Goal: Task Accomplishment & Management: Use online tool/utility

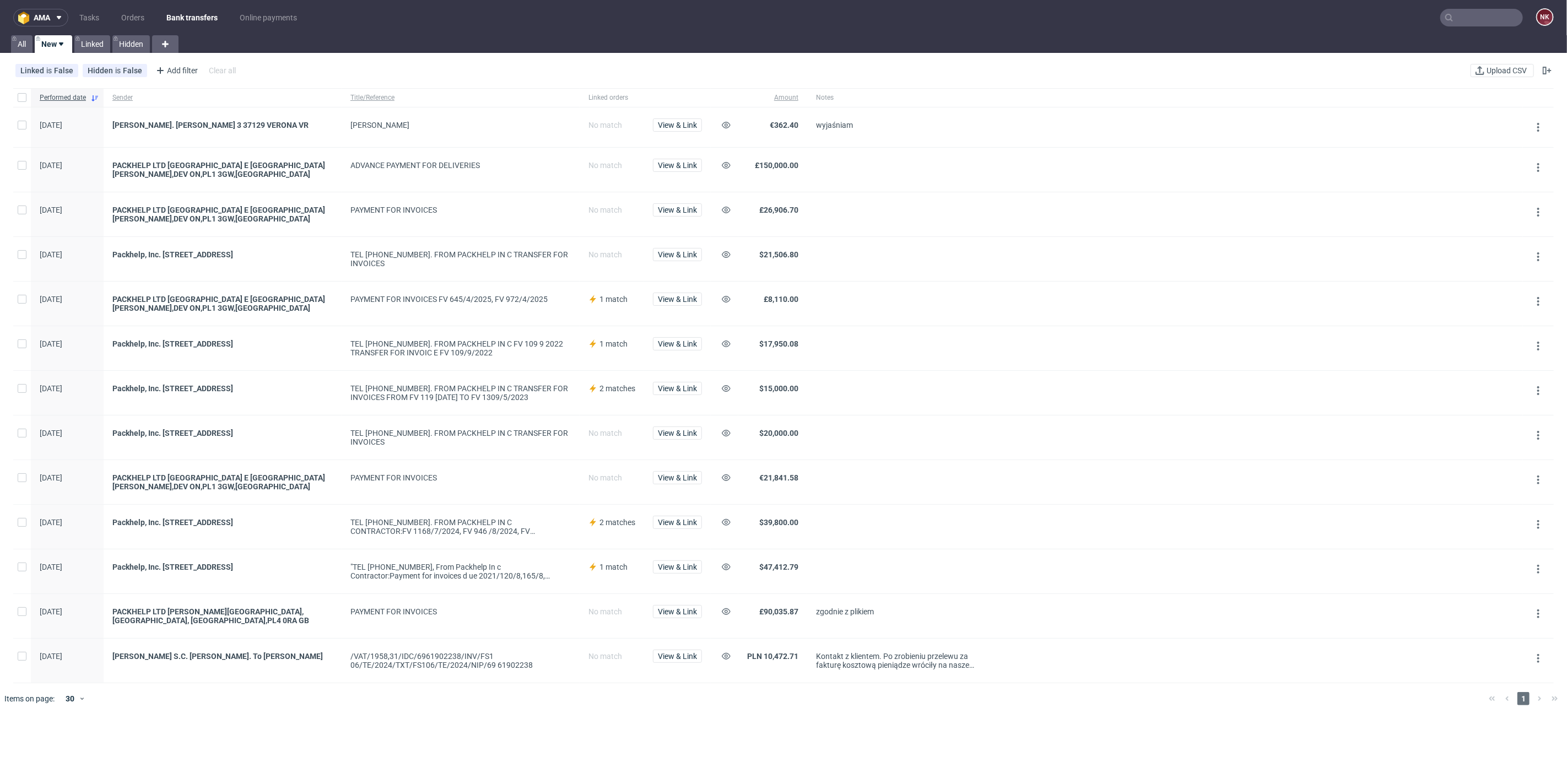
click at [834, 423] on div at bounding box center [898, 437] width 183 height 44
click at [519, 117] on div "MIRKO BERTO" at bounding box center [461, 127] width 238 height 40
click at [205, 10] on link "Bank transfers" at bounding box center [192, 18] width 64 height 18
click at [126, 6] on nav "ama Tasks Orders Bank transfers Online payments NK" at bounding box center [783, 17] width 1567 height 35
click at [133, 10] on link "Orders" at bounding box center [133, 18] width 36 height 18
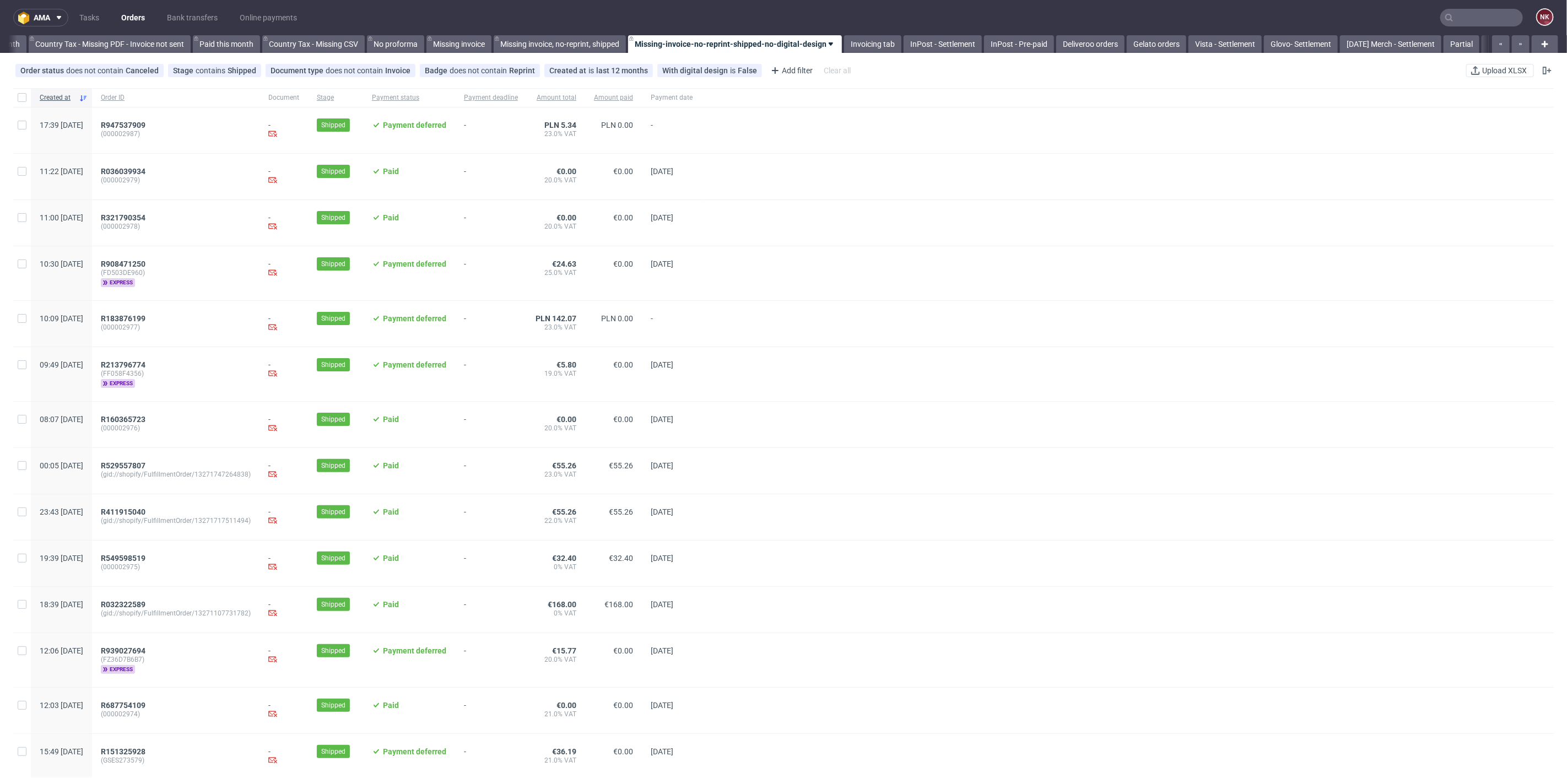
scroll to position [0, 1245]
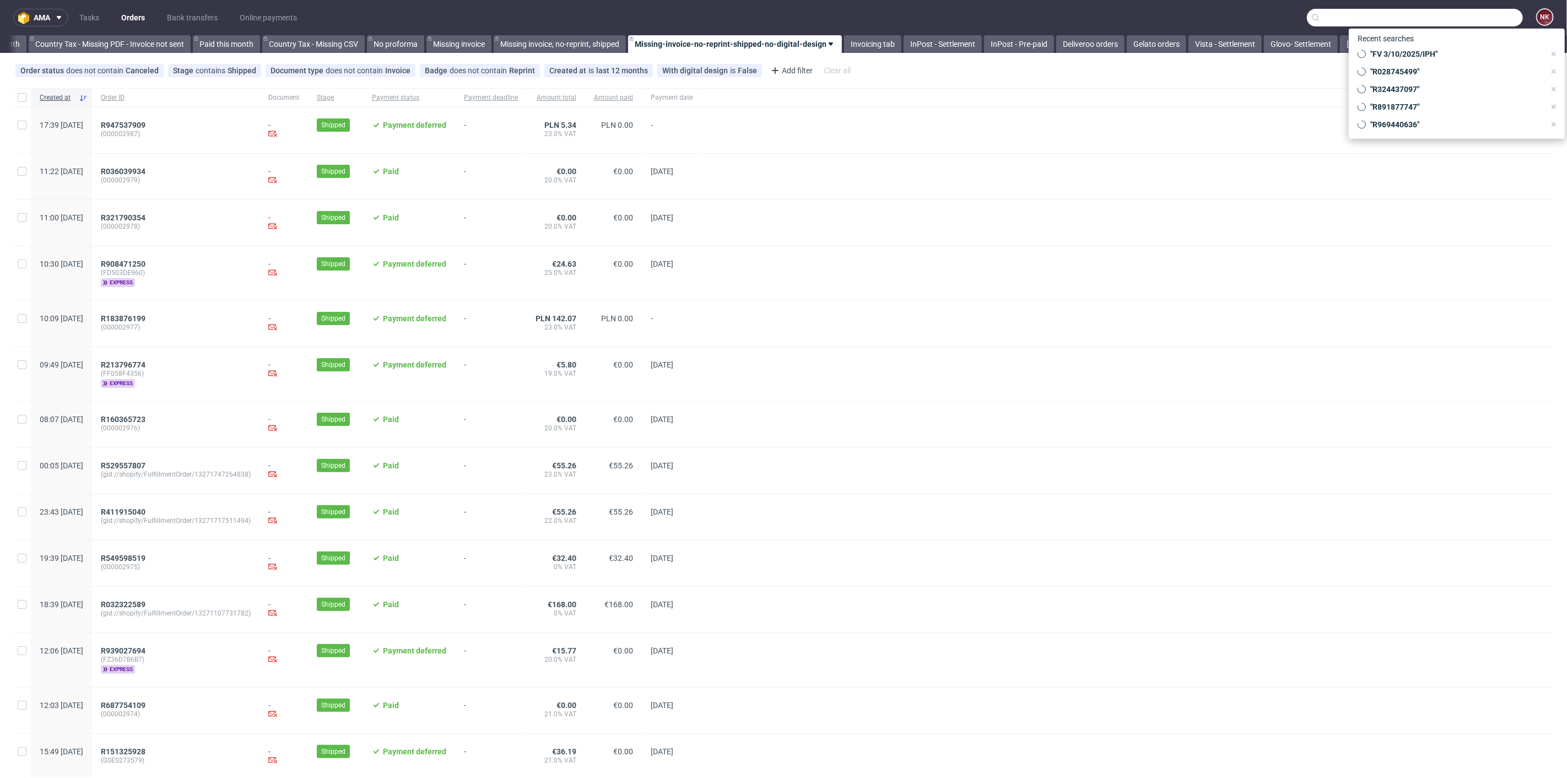
click at [1460, 21] on input "text" at bounding box center [1415, 18] width 216 height 18
paste input "FZ1398G27D"
type input "FZ1398G27D"
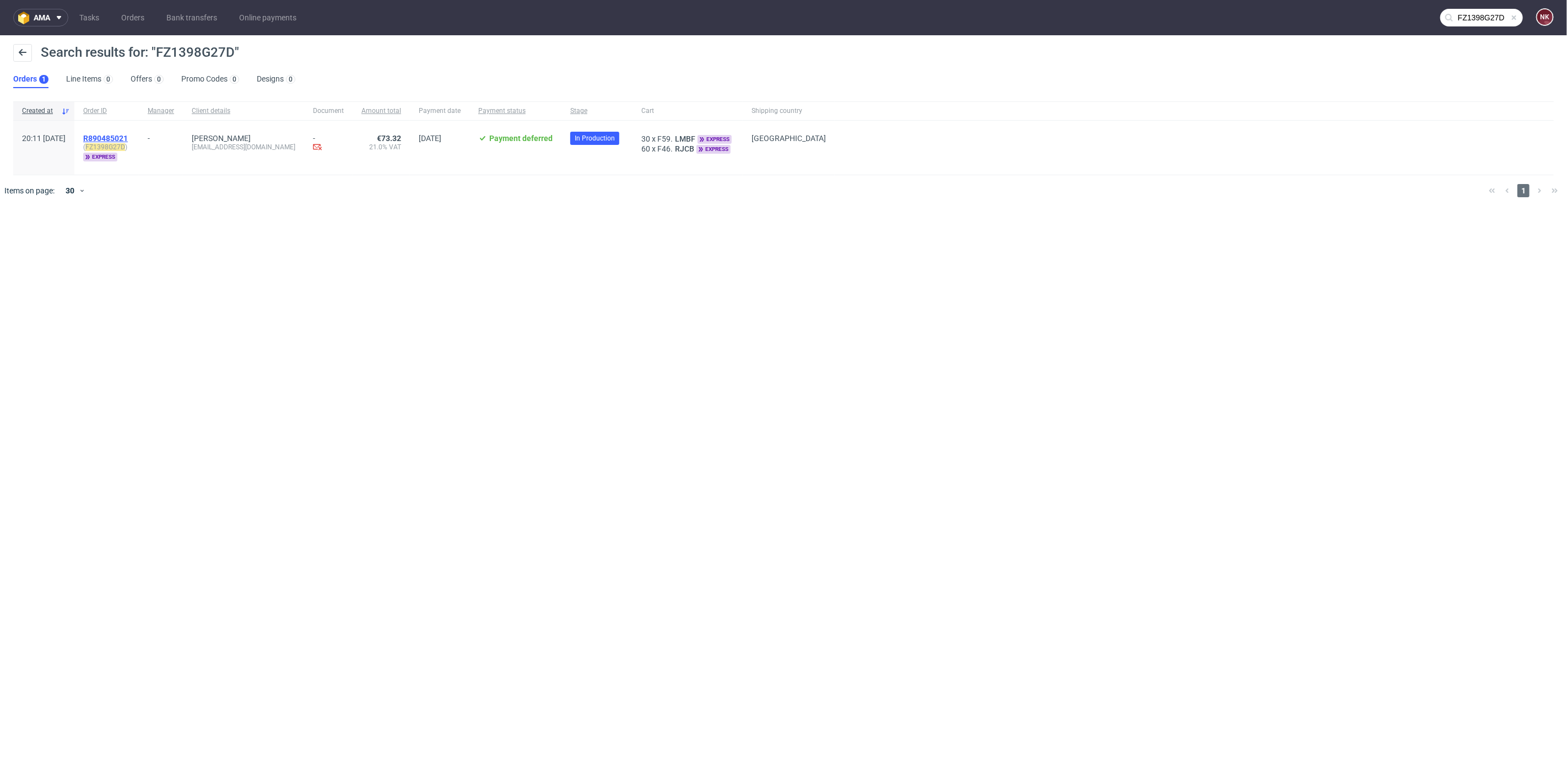
click at [128, 136] on span "R890485021" at bounding box center [105, 138] width 45 height 9
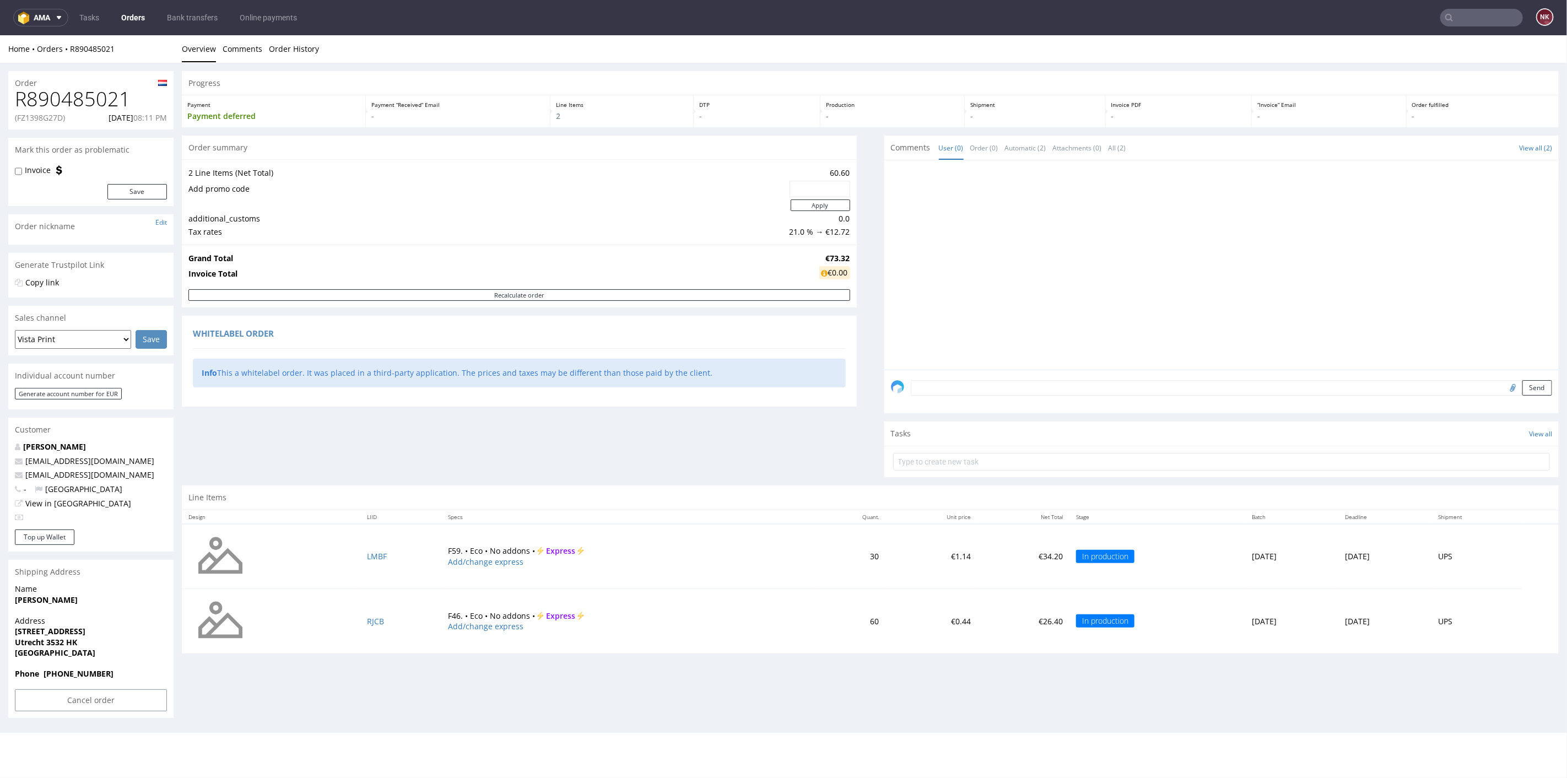
scroll to position [3, 0]
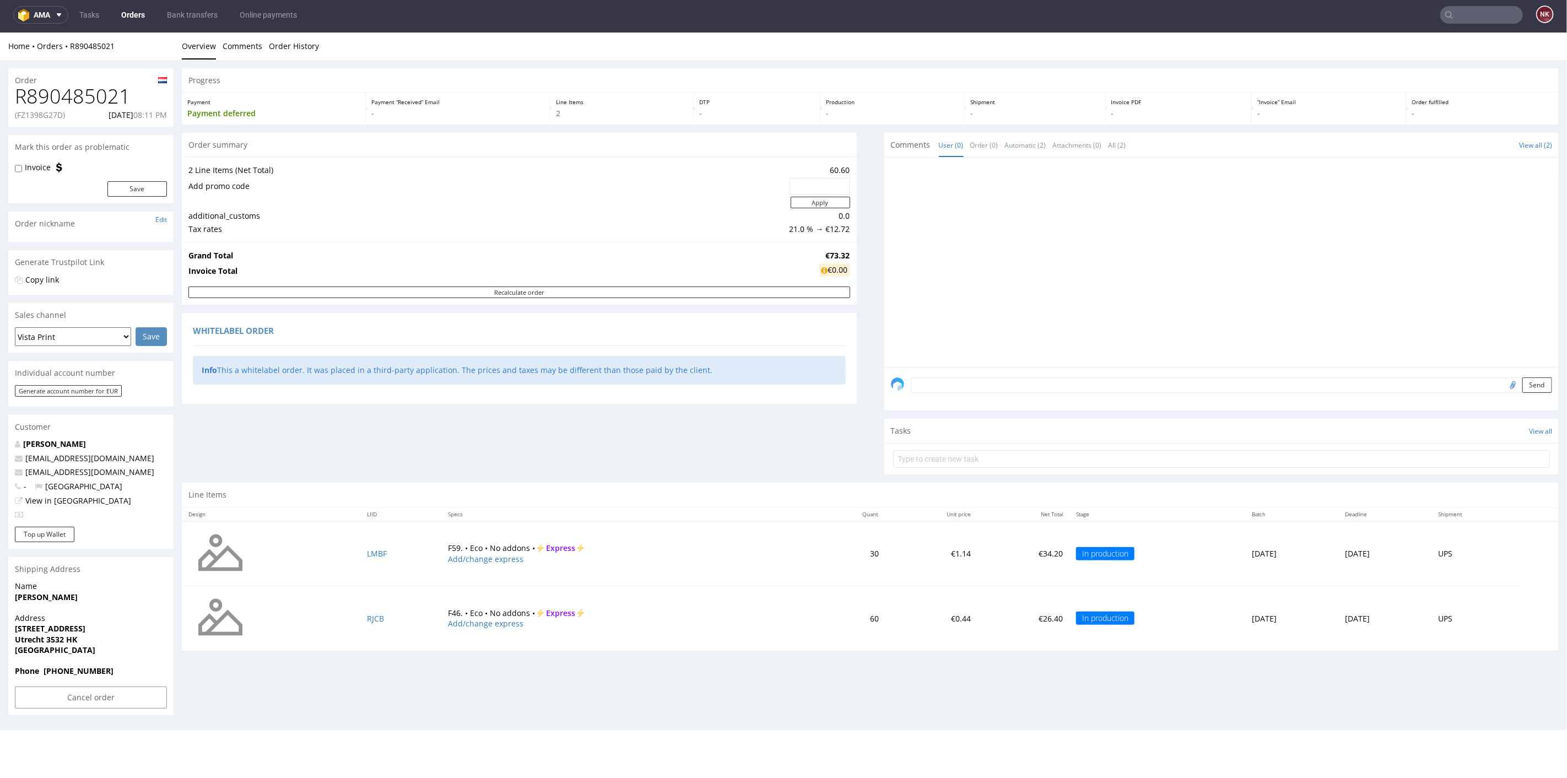
click at [532, 497] on div "Line Items" at bounding box center [870, 494] width 1377 height 24
click at [496, 488] on div "Line Items" at bounding box center [870, 494] width 1377 height 24
click at [496, 484] on div "Line Items" at bounding box center [870, 494] width 1377 height 24
click at [884, 405] on div "Send" at bounding box center [1221, 388] width 675 height 44
click at [821, 447] on div "Order summary 2 Line Items (Net Total) 60.60 Add promo code Apply additional_cu…" at bounding box center [519, 307] width 675 height 350
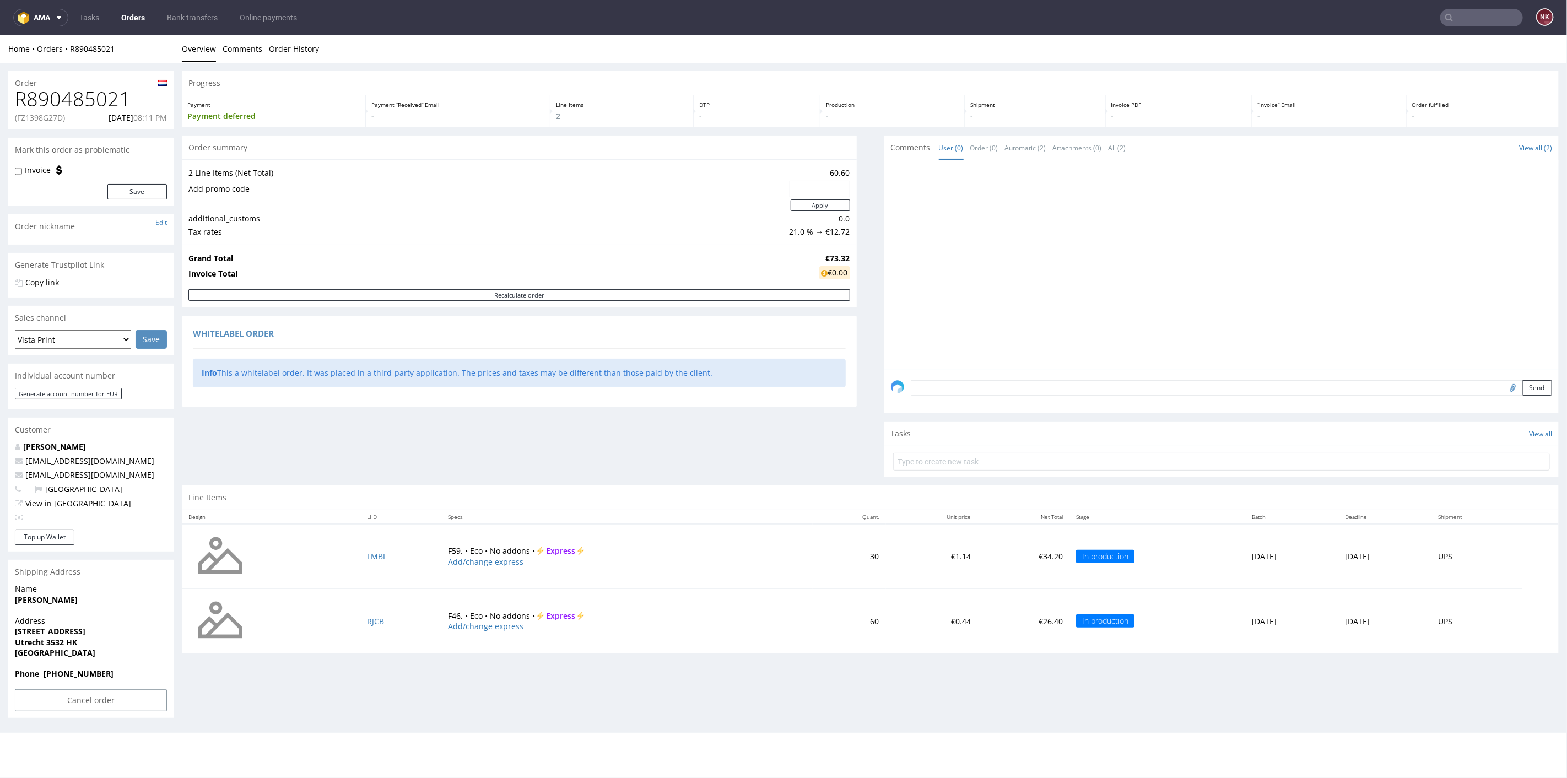
scroll to position [0, 0]
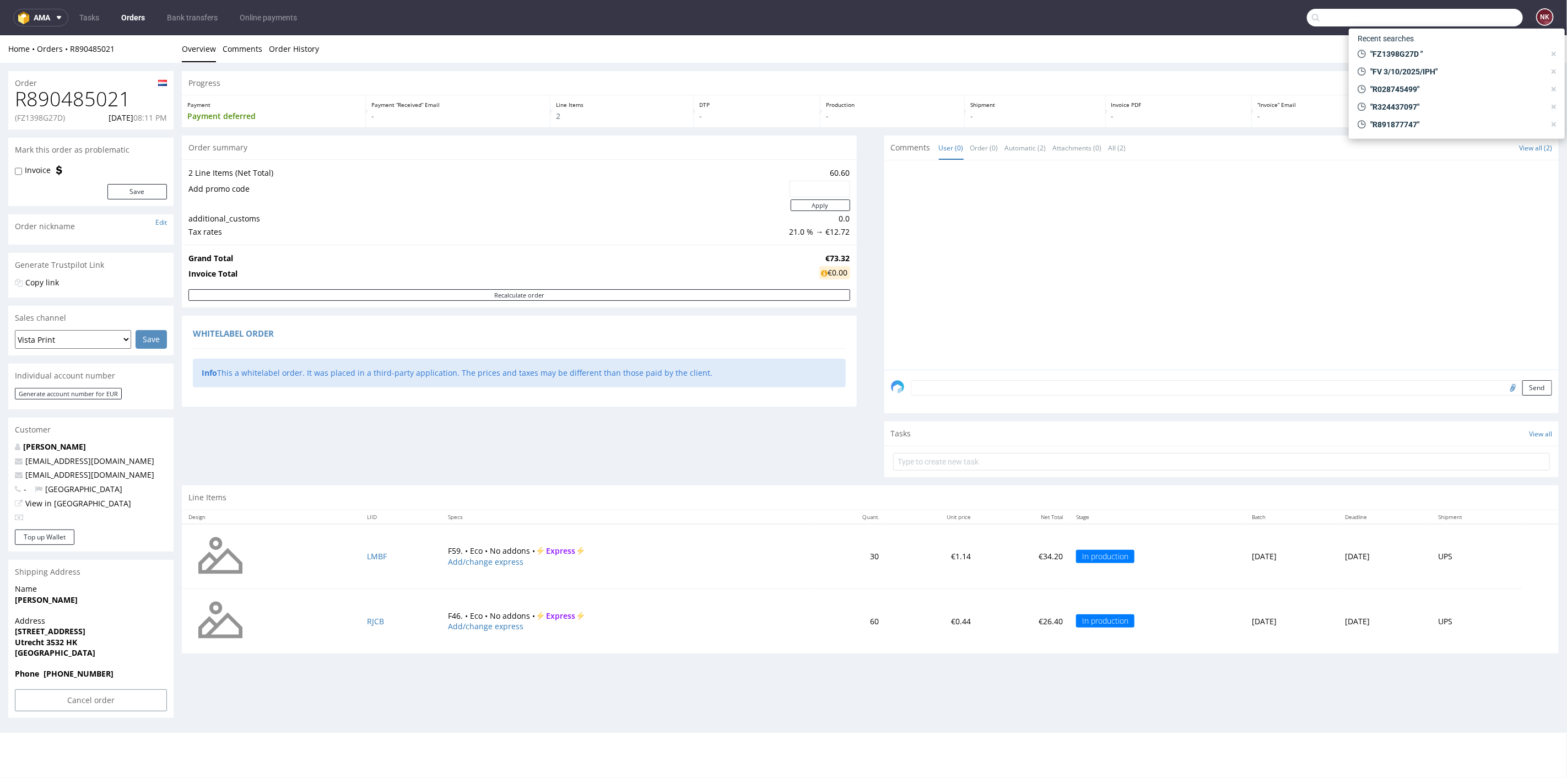
click at [1465, 24] on input "text" at bounding box center [1415, 18] width 216 height 18
paste input "F1590F667H"
type input "F1590F667H"
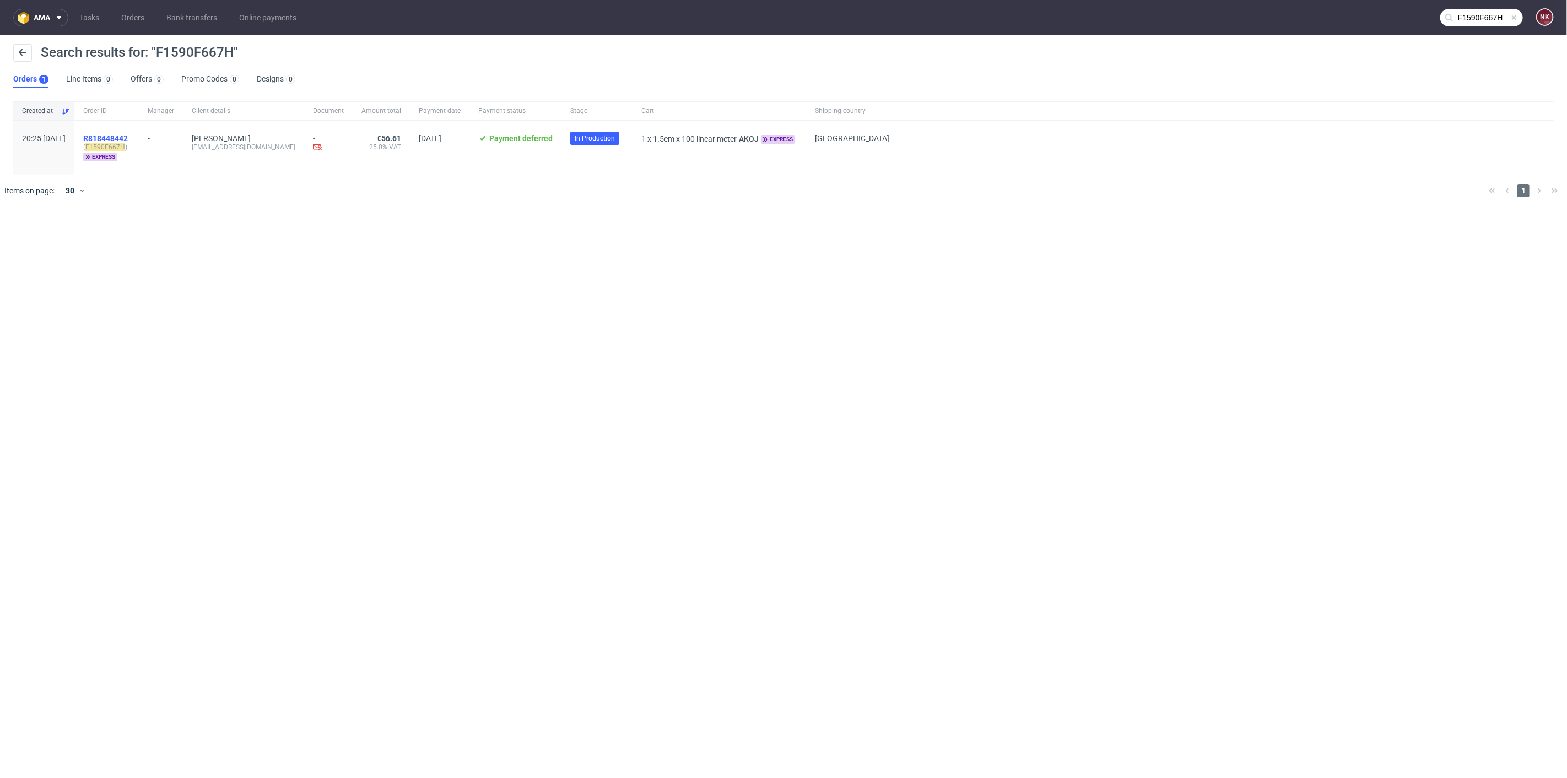
click at [128, 134] on span "R818448442" at bounding box center [105, 138] width 45 height 9
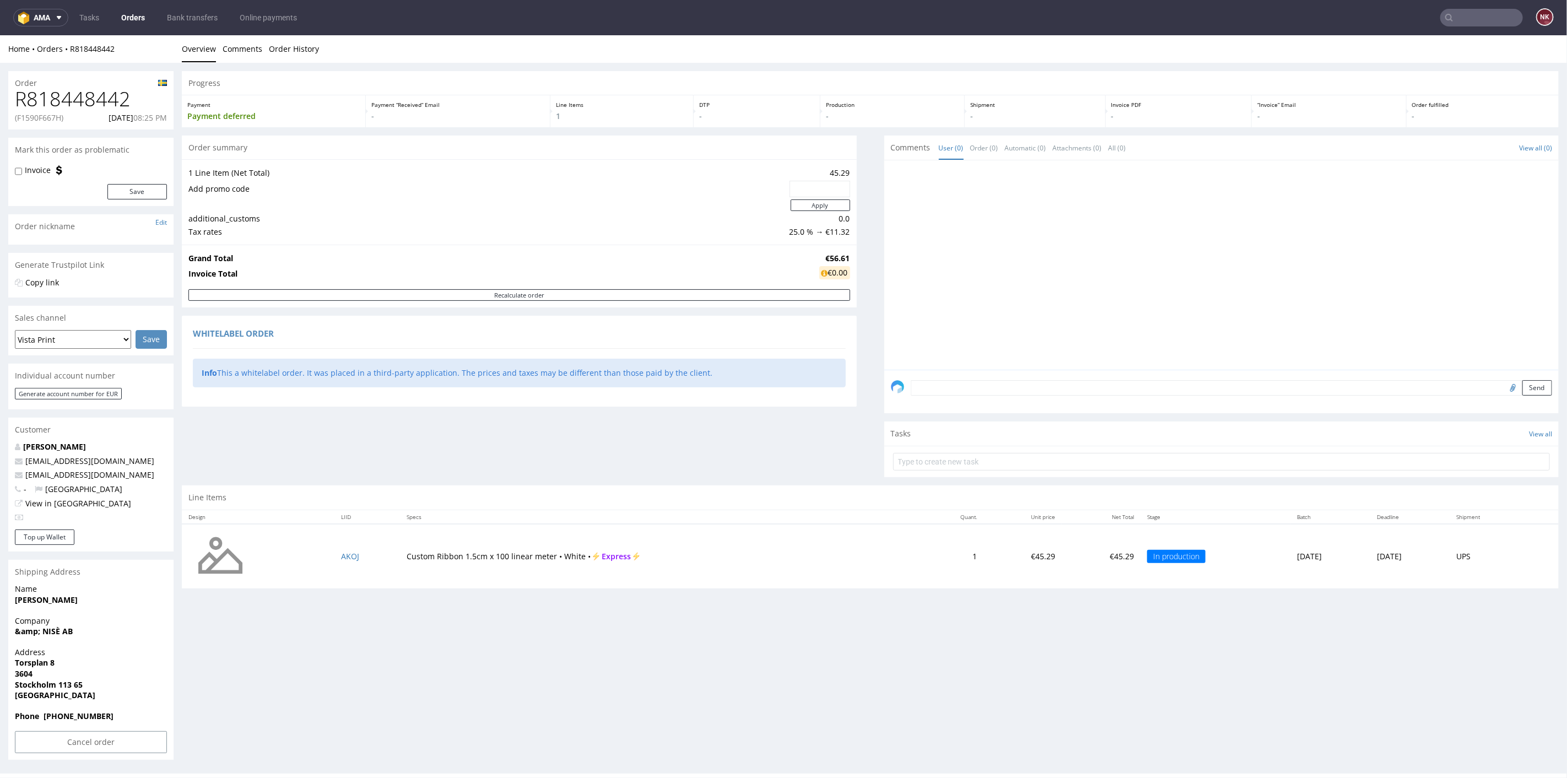
scroll to position [3, 0]
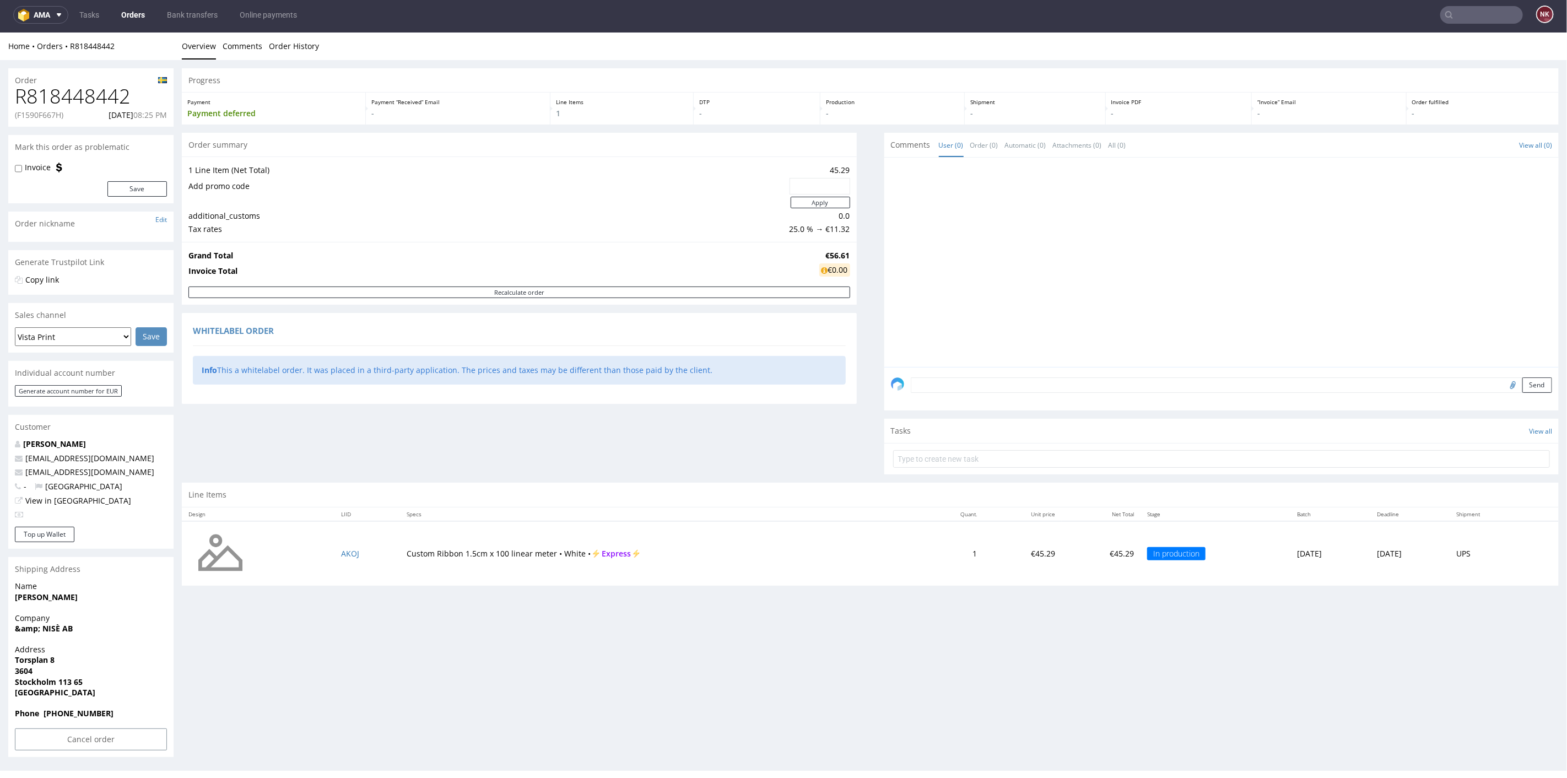
click at [1471, 22] on input "text" at bounding box center [1481, 15] width 83 height 18
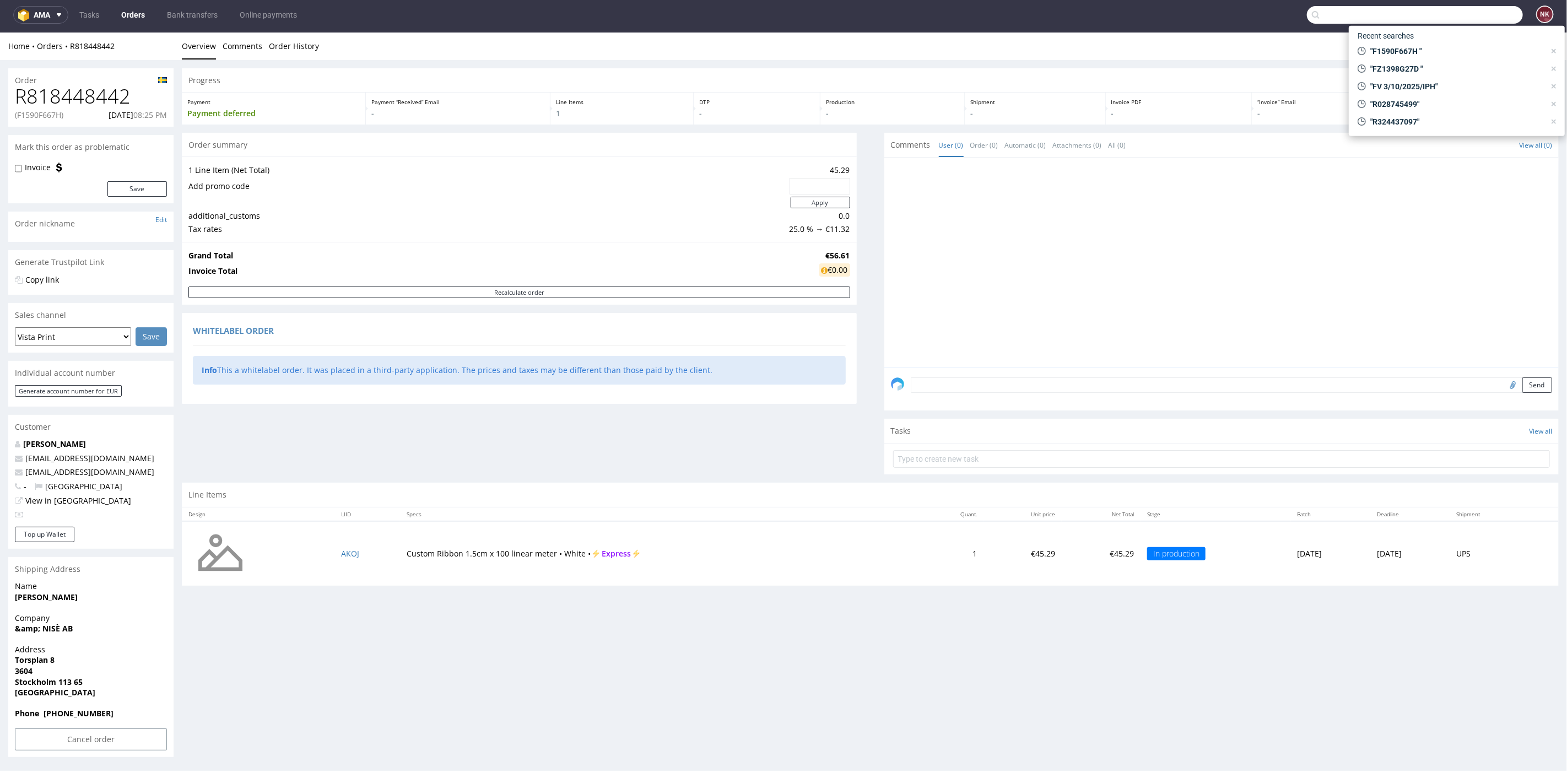
paste input "F4039AEA3E"
type input "F4039AEA3E"
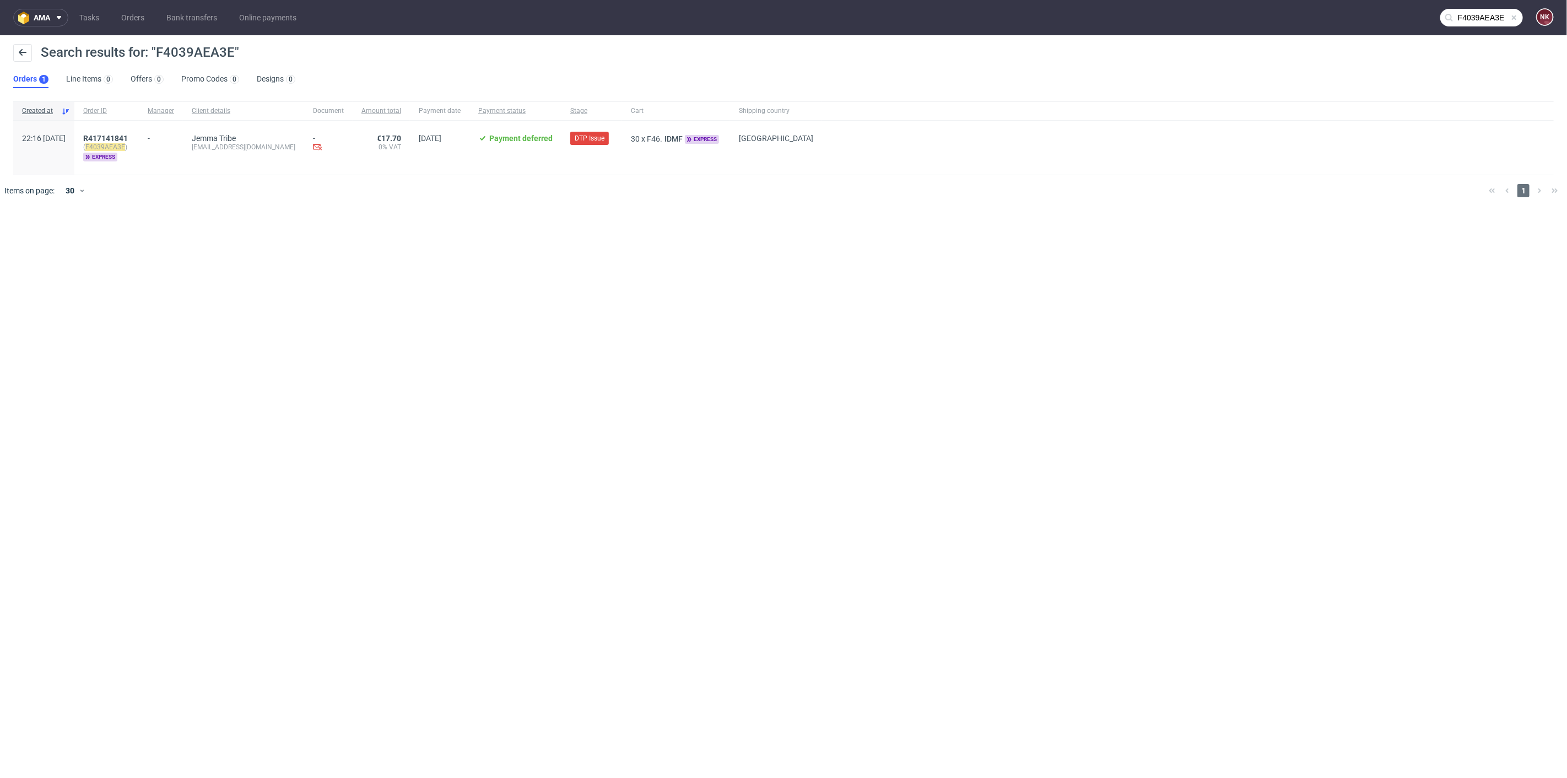
click at [132, 133] on div "R417141841 ( F4039AEA3E ) express" at bounding box center [106, 148] width 64 height 54
click at [128, 134] on span "R417141841" at bounding box center [105, 138] width 45 height 9
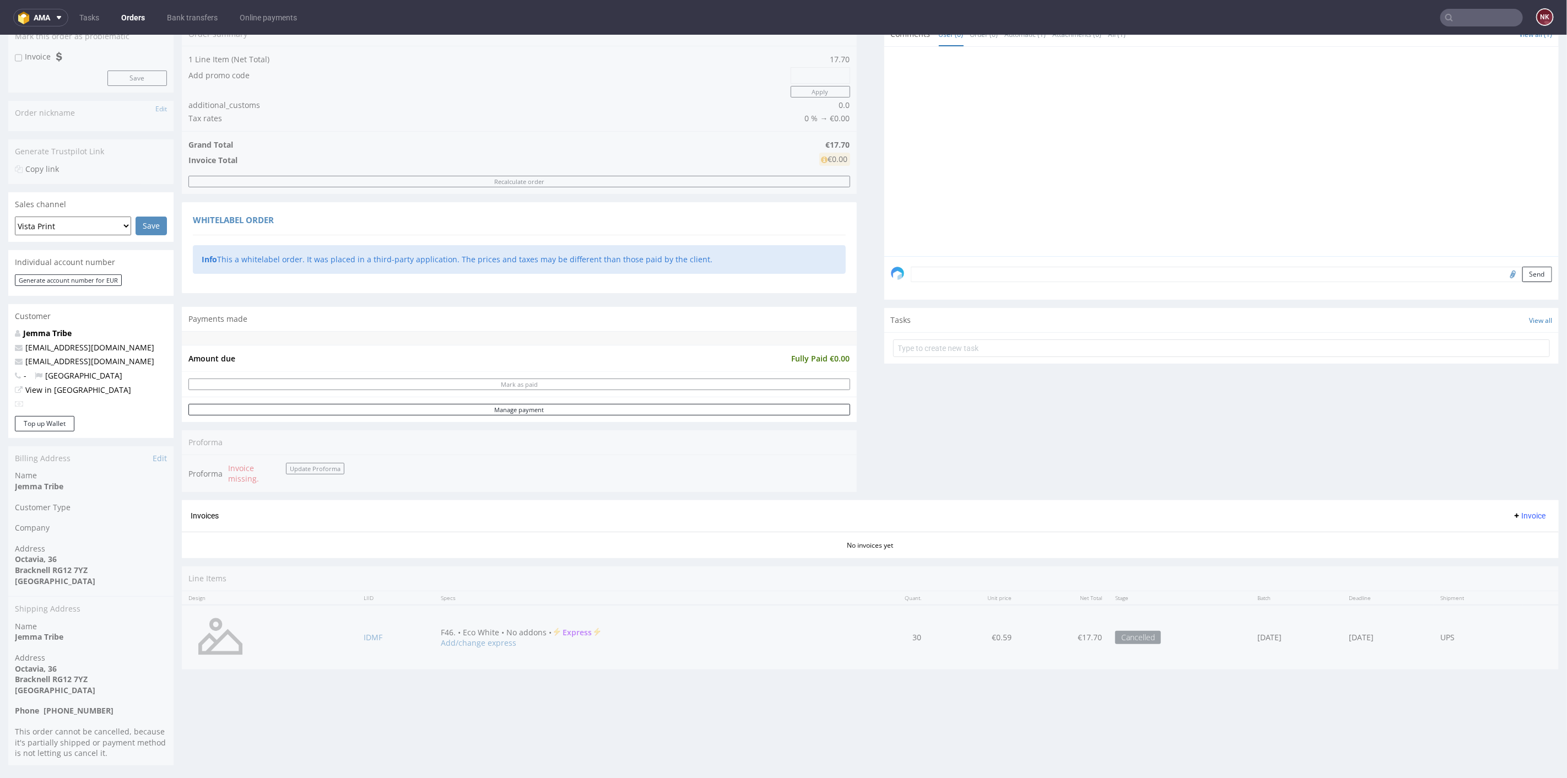
scroll to position [3, 0]
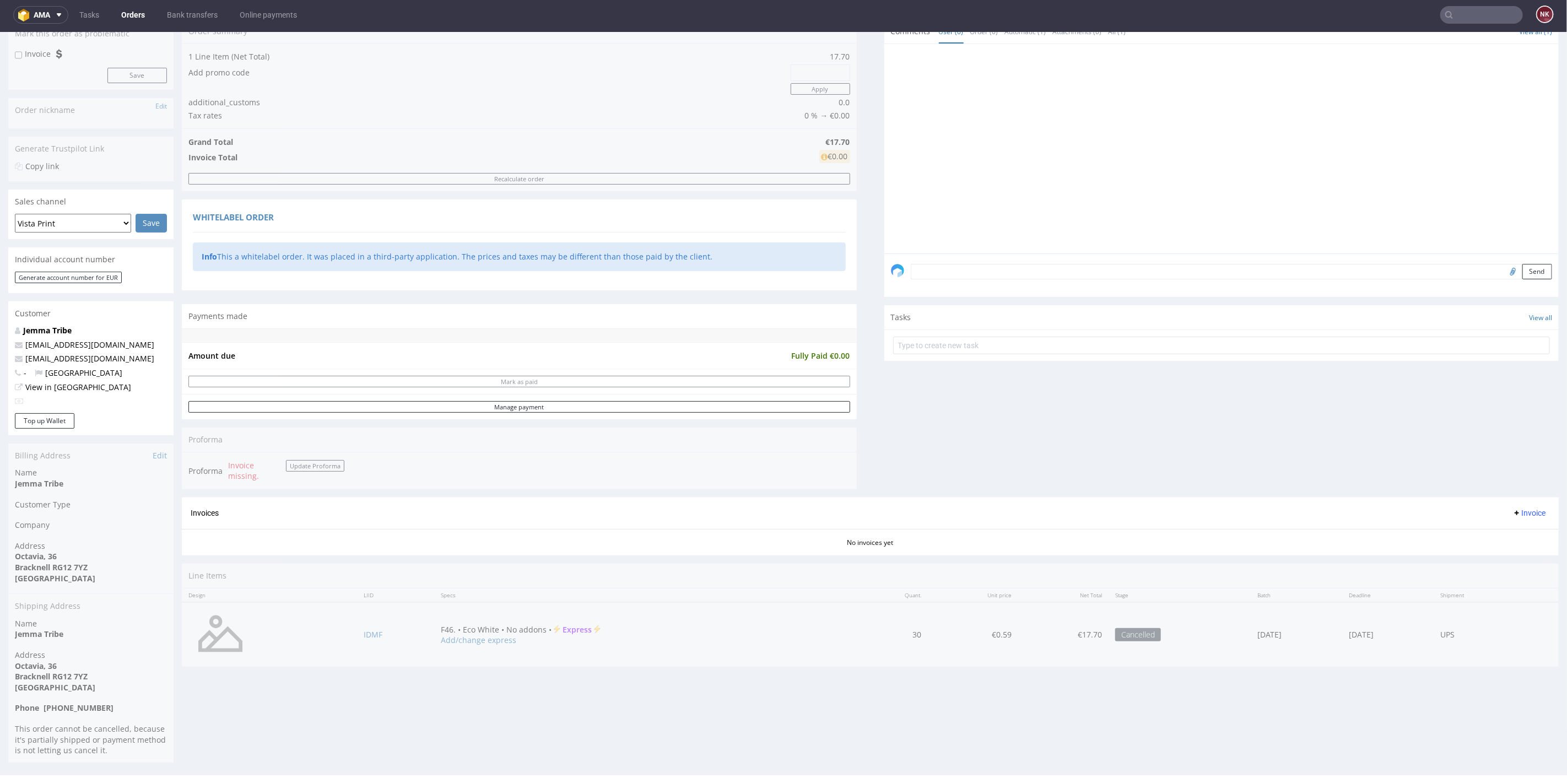
click at [858, 307] on div "Progress Payment Void Payment “Received” Email - Line Items 1 DTP - Production …" at bounding box center [870, 314] width 1377 height 721
click at [851, 306] on div "Progress Payment Void Payment “Received” Email - Line Items 1 DTP - Production …" at bounding box center [870, 314] width 1377 height 721
click at [854, 306] on div "Progress Payment Void Payment “Received” Email - Line Items 1 DTP - Production …" at bounding box center [870, 314] width 1377 height 721
click at [855, 305] on div "Progress Payment Void Payment “Received” Email - Line Items 1 DTP - Production …" at bounding box center [870, 314] width 1377 height 721
click at [856, 306] on div "Progress Payment Void Payment “Received” Email - Line Items 1 DTP - Production …" at bounding box center [870, 314] width 1377 height 721
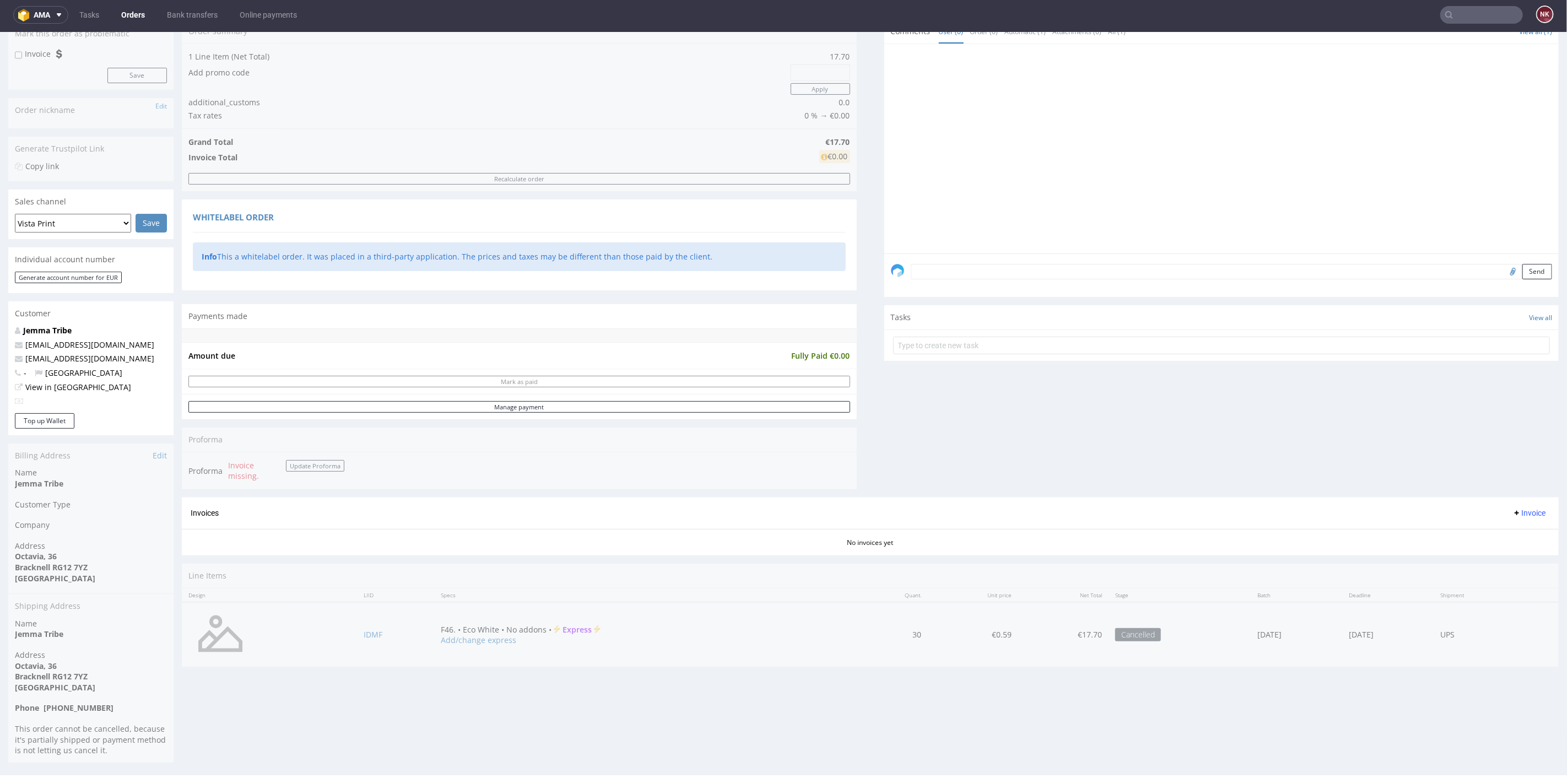
click at [853, 303] on div "Progress Payment Void Payment “Received” Email - Line Items 1 DTP - Production …" at bounding box center [870, 314] width 1377 height 721
click at [854, 306] on div "Progress Payment Void Payment “Received” Email - Line Items 1 DTP - Production …" at bounding box center [870, 314] width 1377 height 721
click at [852, 288] on div "Progress Payment Void Payment “Received” Email - Line Items 1 DTP - Production …" at bounding box center [870, 314] width 1377 height 721
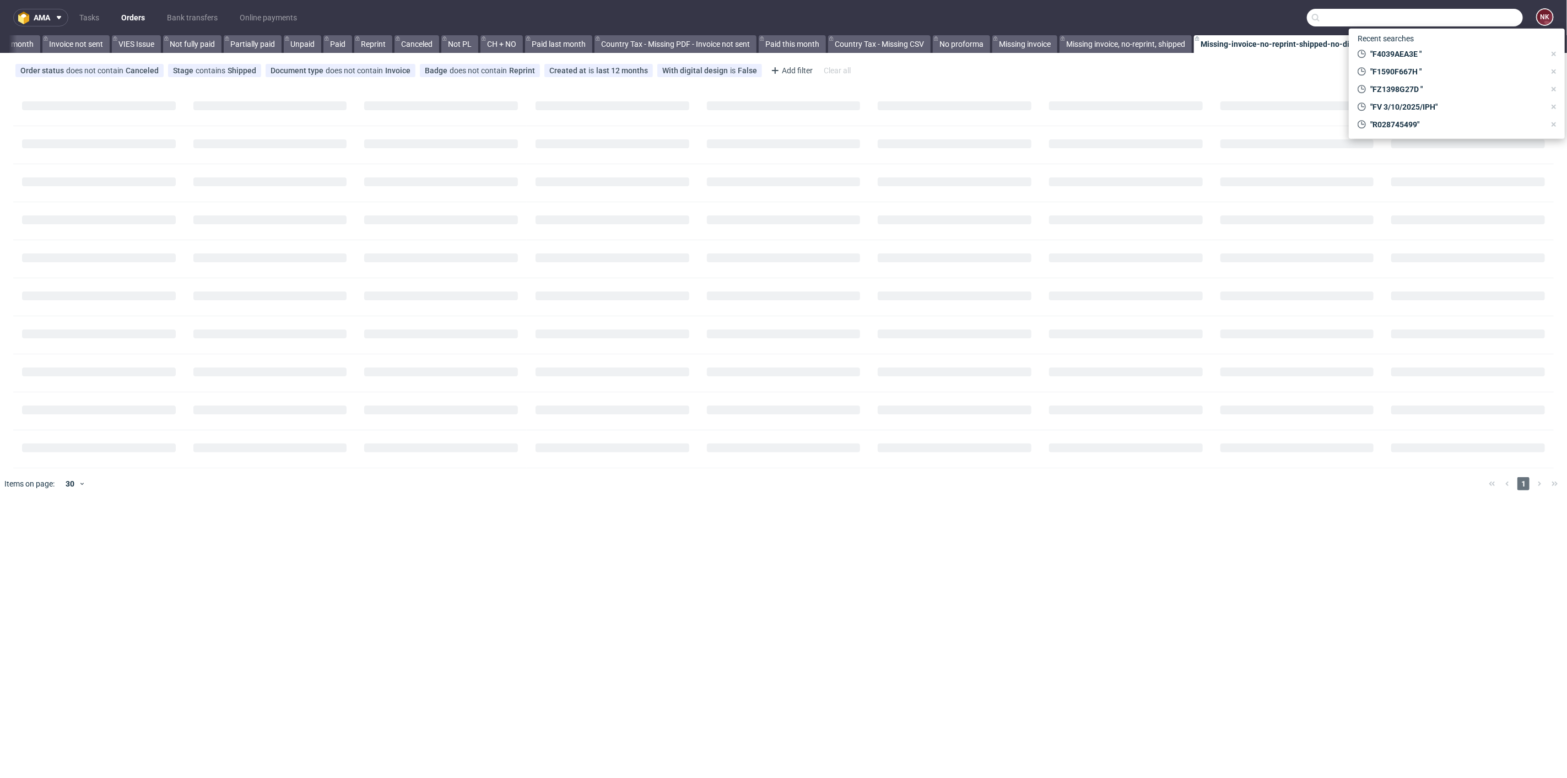
click at [1476, 14] on input "text" at bounding box center [1415, 18] width 216 height 18
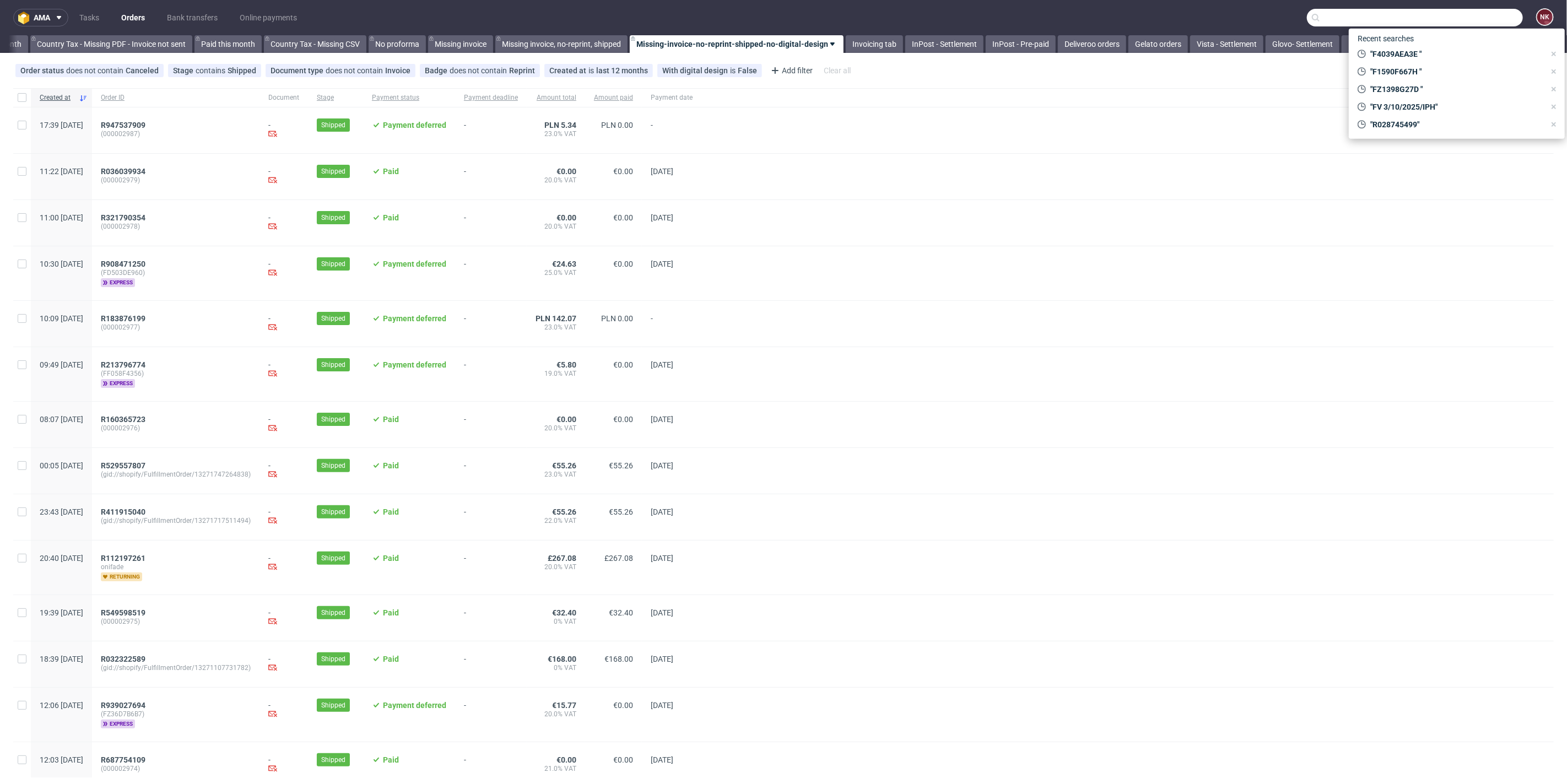
paste input "https://app.packhelp.com/new/admin/orders/R835714625/edit"
type input "https://app.packhelp.com/new/admin/orders/R835714625/edit"
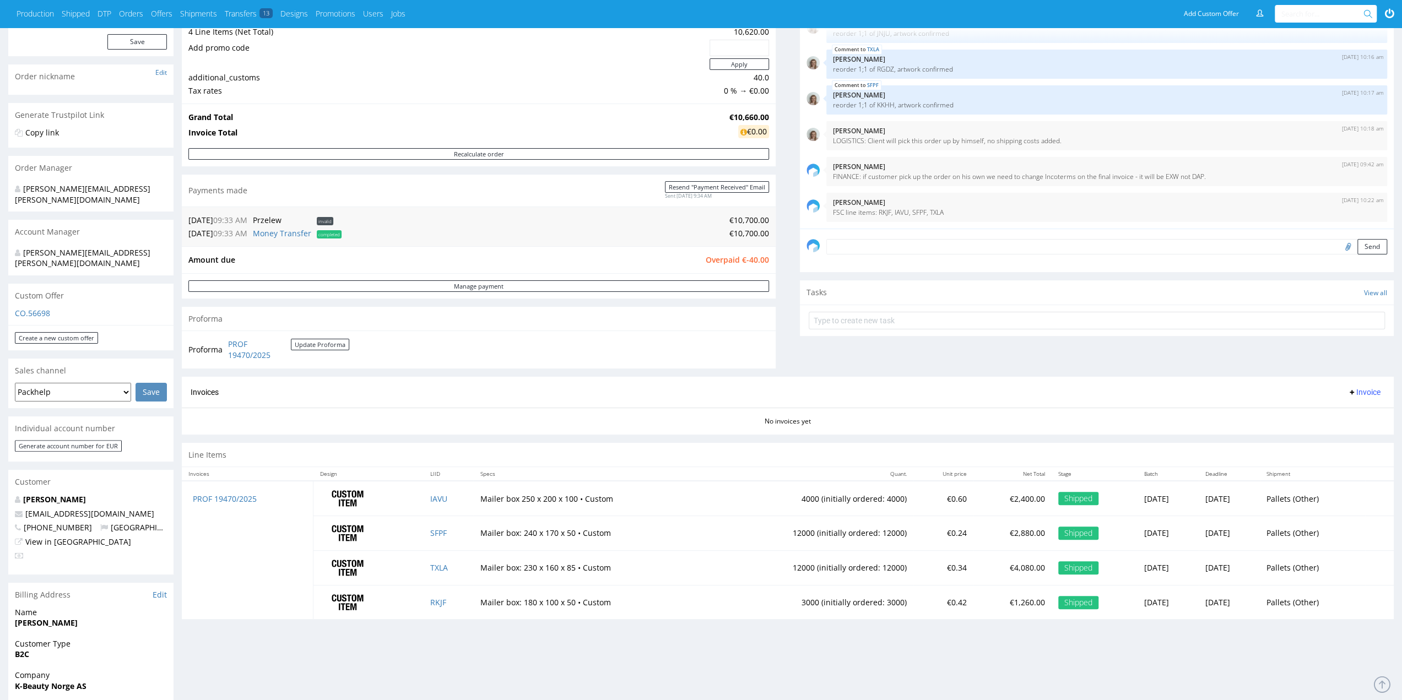
scroll to position [142, 0]
click at [792, 327] on div "Progress Payment Owed €-40.00 Payment “Received” Email - Line Items 4 DTP - Pro…" at bounding box center [788, 274] width 1212 height 707
click at [783, 314] on div "Progress Payment Owed €-40.00 Payment “Received” Email - Line Items 4 DTP - Pro…" at bounding box center [788, 274] width 1212 height 707
click at [782, 308] on div "Progress Payment Owed €-40.00 Payment “Received” Email - Line Items 4 DTP - Pro…" at bounding box center [788, 274] width 1212 height 707
click at [780, 310] on div "Progress Payment Owed €-40.00 Payment “Received” Email - Line Items 4 DTP - Pro…" at bounding box center [788, 274] width 1212 height 707
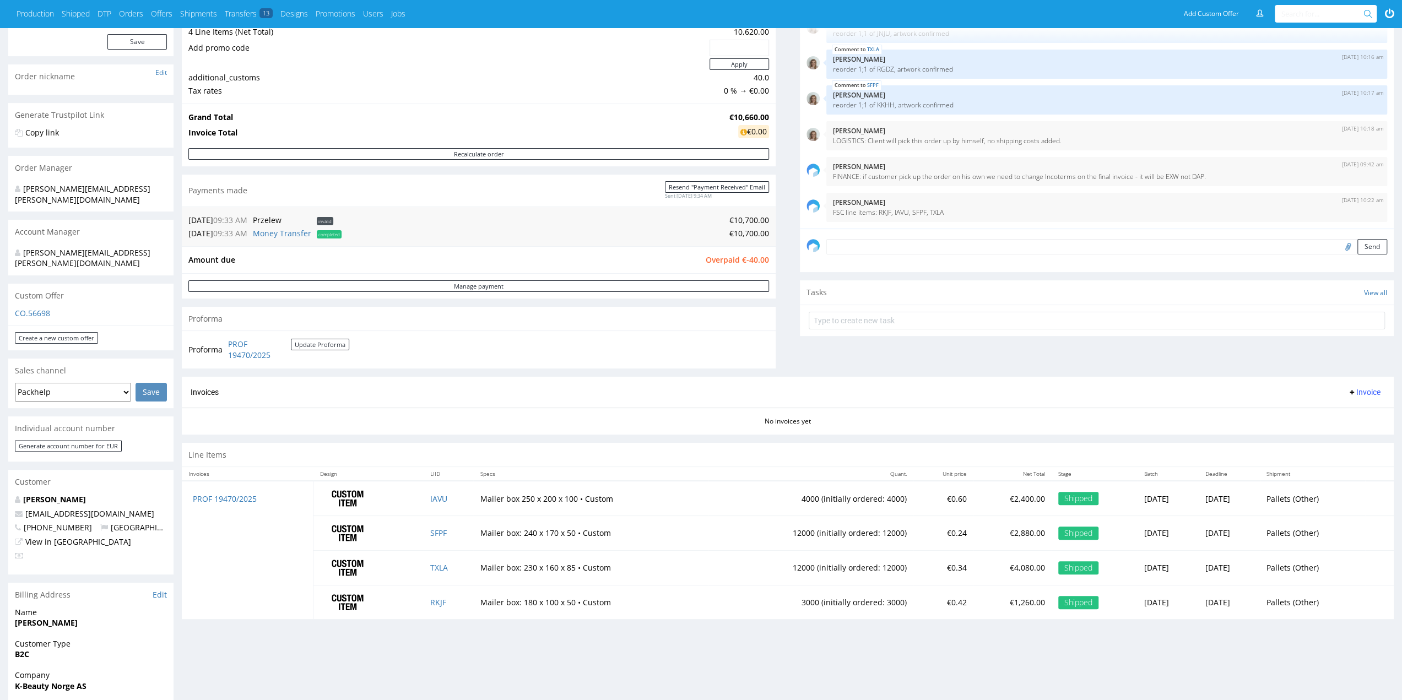
click at [782, 311] on div "Progress Payment Owed €-40.00 Payment “Received” Email - Line Items 4 DTP - Pro…" at bounding box center [788, 274] width 1212 height 707
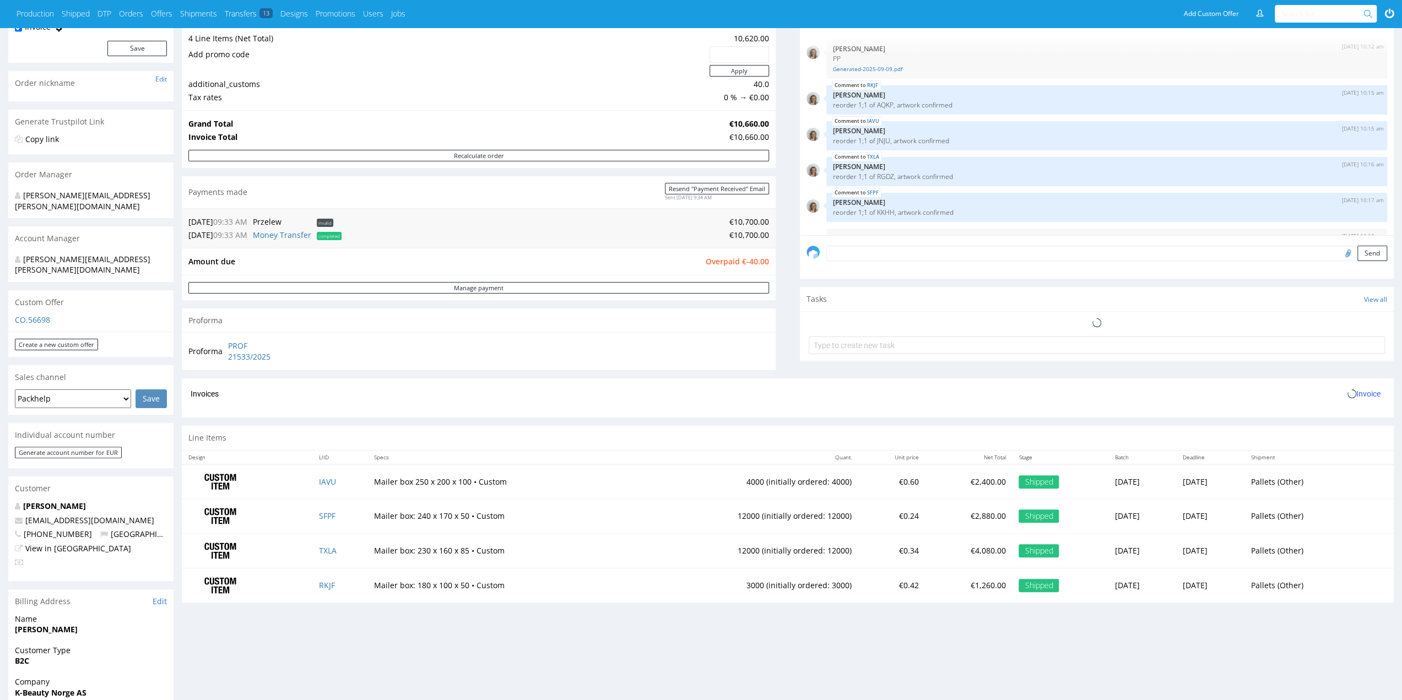
scroll to position [101, 0]
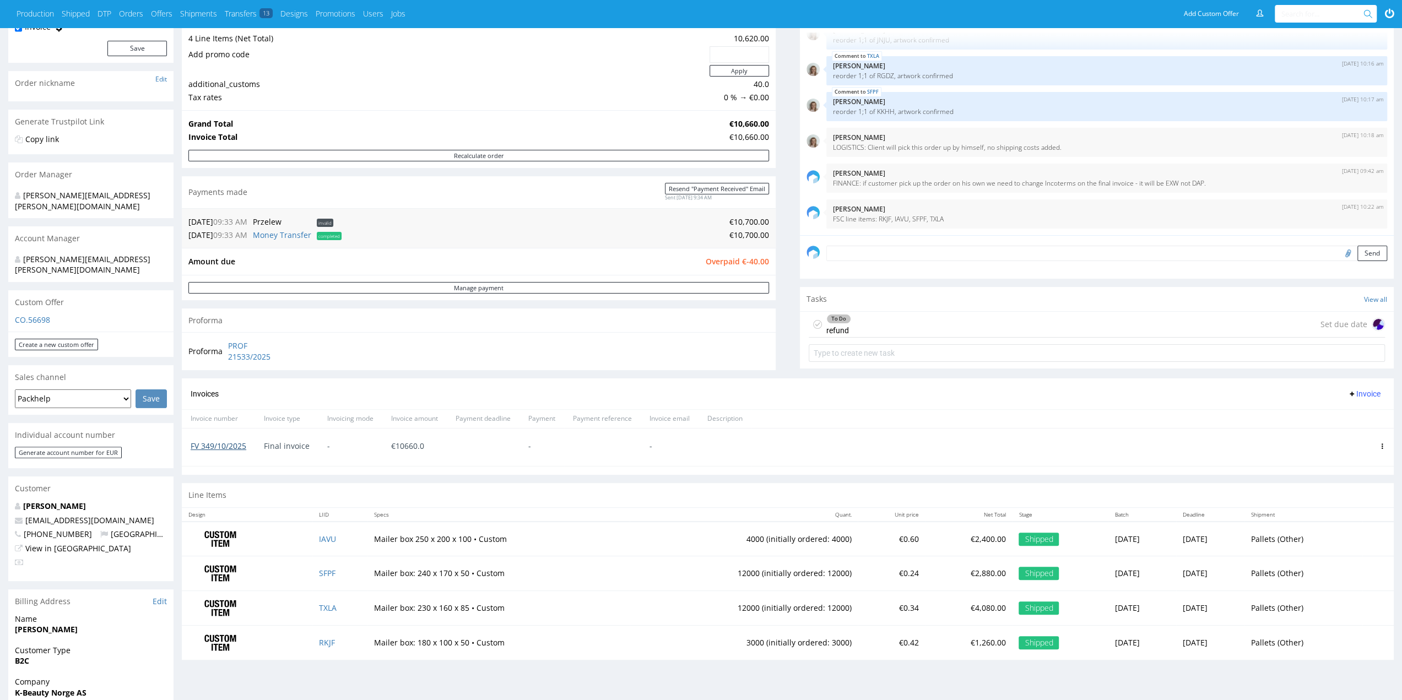
click at [230, 443] on link "FV 349/10/2025" at bounding box center [219, 446] width 56 height 10
click at [792, 307] on div "Progress Payment Owed €-40.00 Payment “Received” Email - Line Items 4 DTP - Pro…" at bounding box center [788, 298] width 1212 height 740
click at [791, 318] on div "Progress Payment Owed €-40.00 Payment “Received” Email - Line Items 4 DTP - Pro…" at bounding box center [788, 298] width 1212 height 740
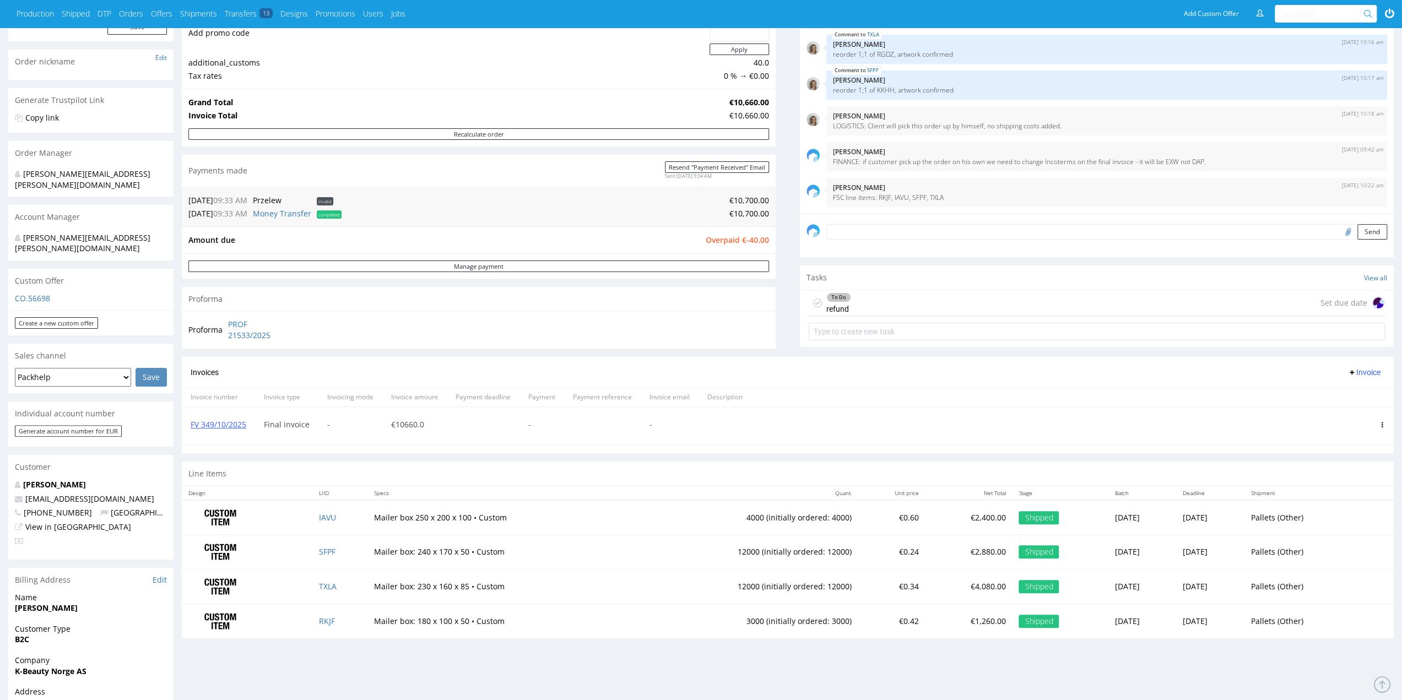
scroll to position [142, 0]
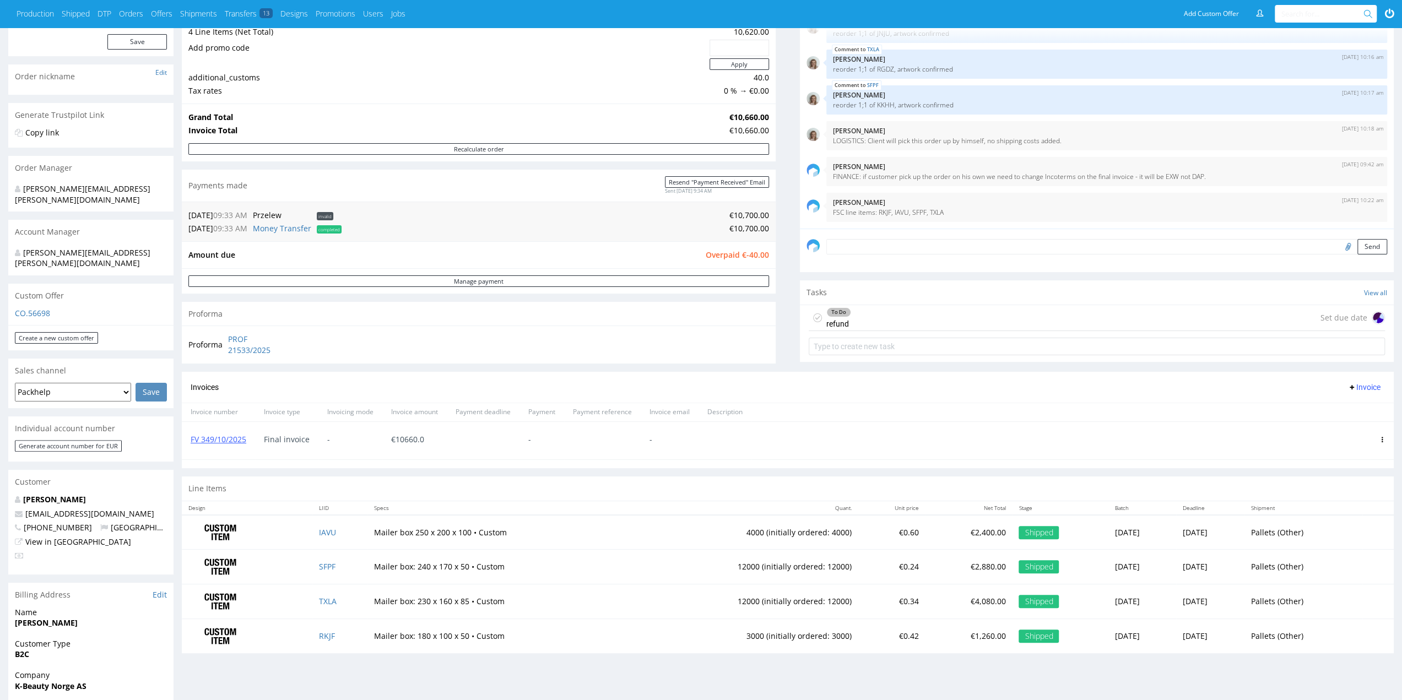
click at [783, 270] on div "Progress Payment Owed €-40.00 Payment “Received” Email - Line Items 4 DTP - Pro…" at bounding box center [788, 291] width 1212 height 740
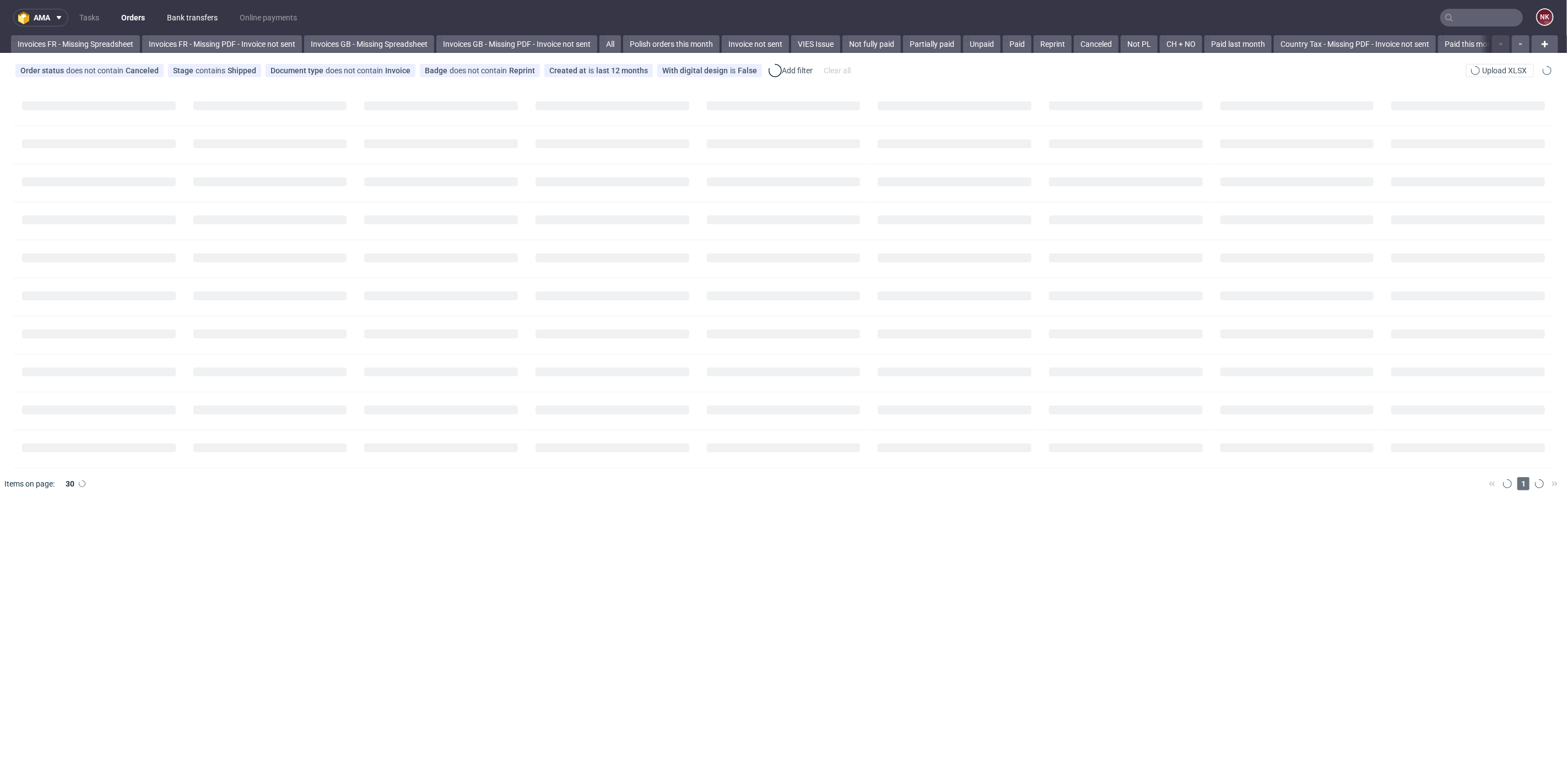
scroll to position [0, 132]
click at [217, 20] on link "Bank transfers" at bounding box center [192, 18] width 64 height 18
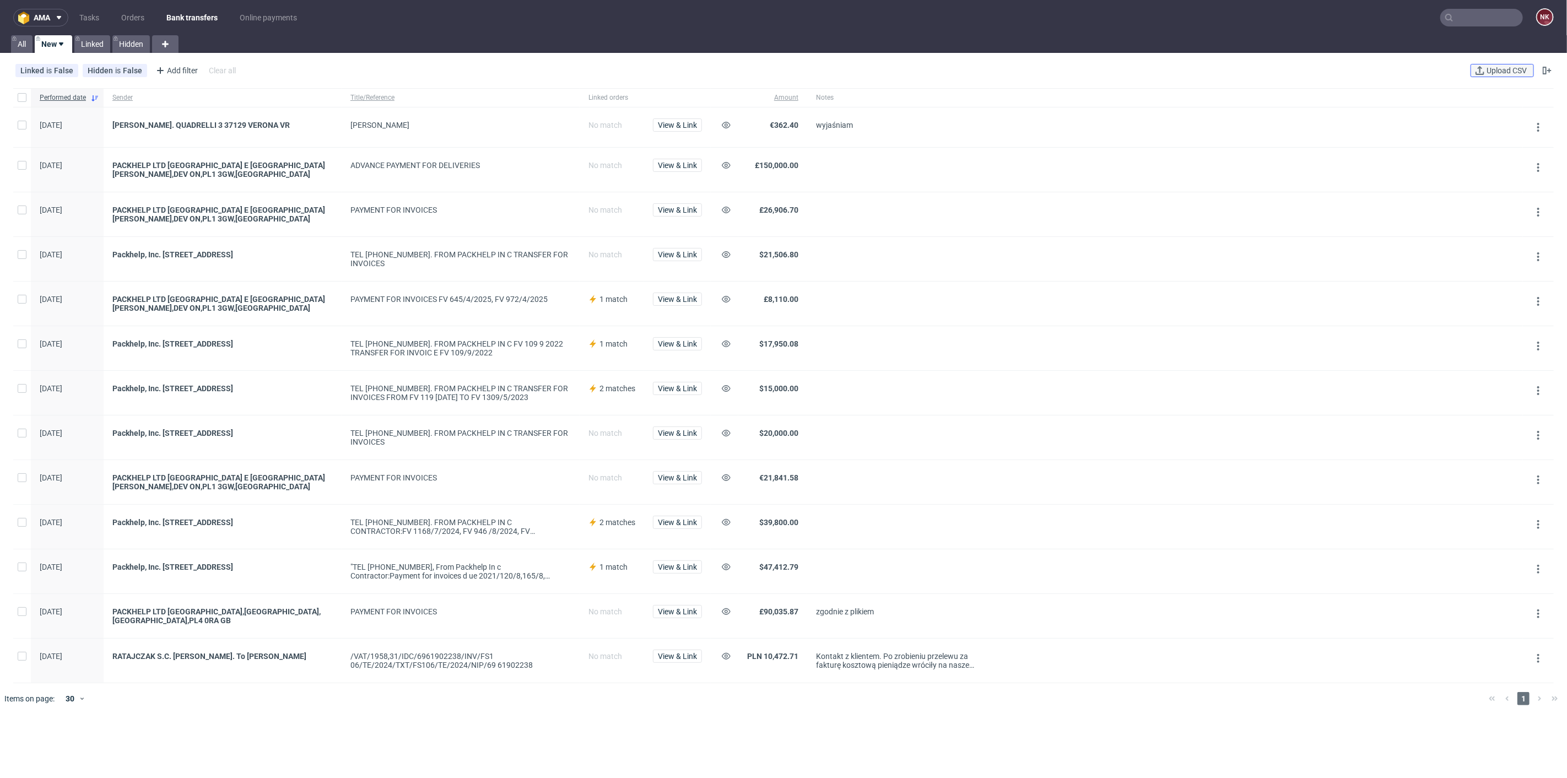
click at [1502, 72] on span "Upload CSV" at bounding box center [1506, 71] width 45 height 8
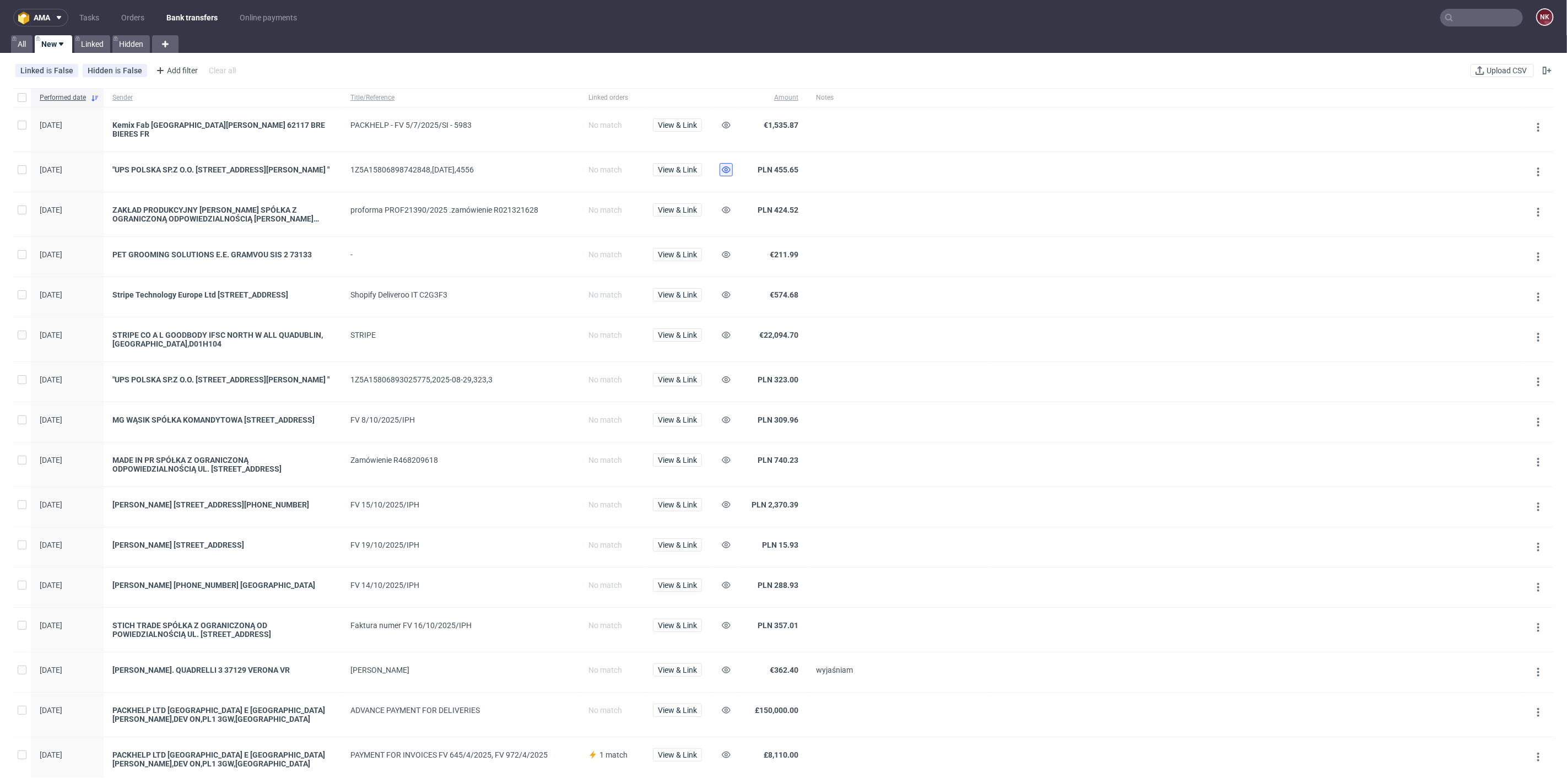
click at [724, 166] on use at bounding box center [726, 169] width 9 height 7
click at [729, 295] on use at bounding box center [726, 294] width 9 height 7
click at [722, 337] on use at bounding box center [726, 335] width 9 height 7
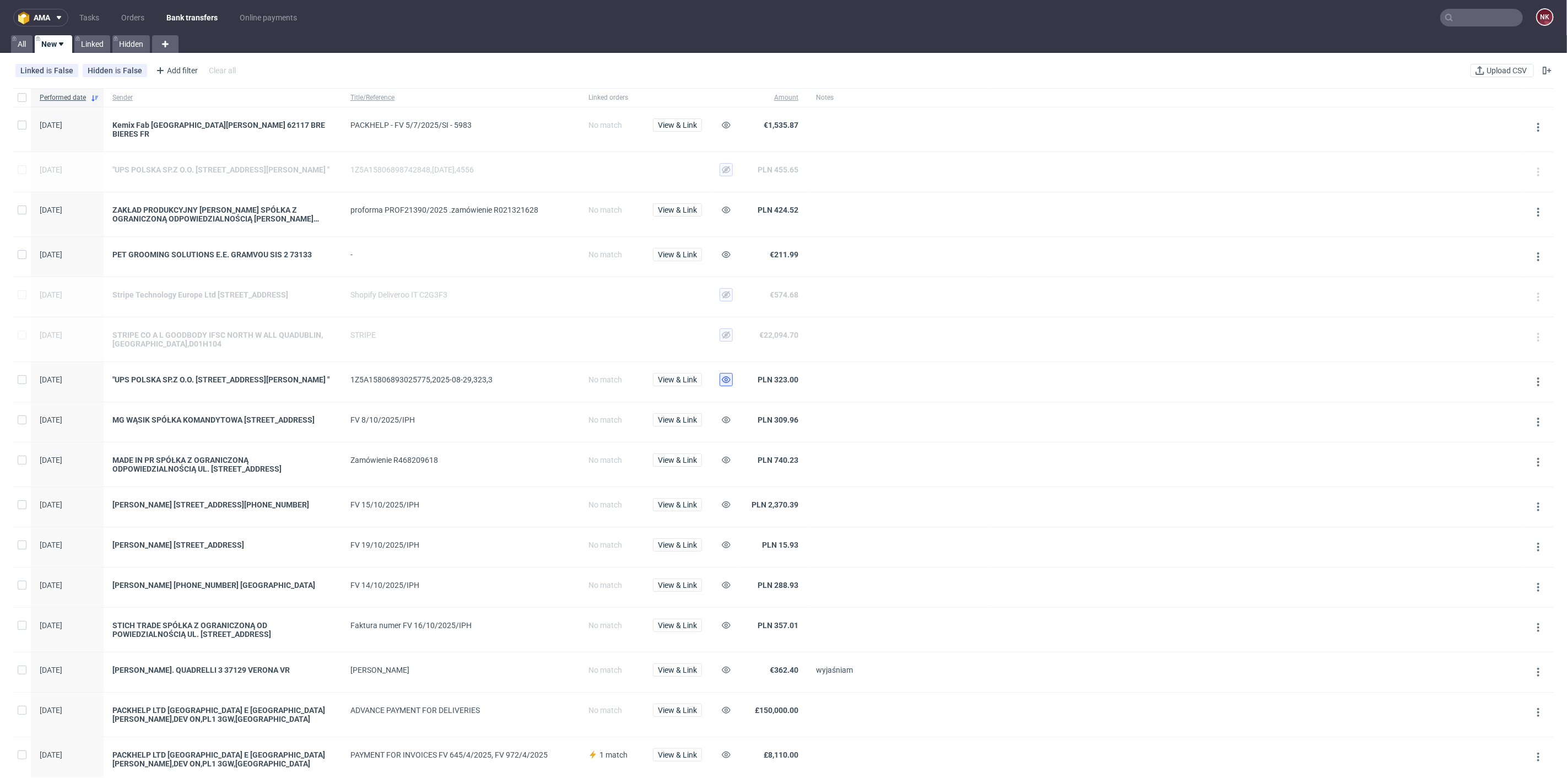
click at [724, 379] on icon at bounding box center [726, 379] width 9 height 9
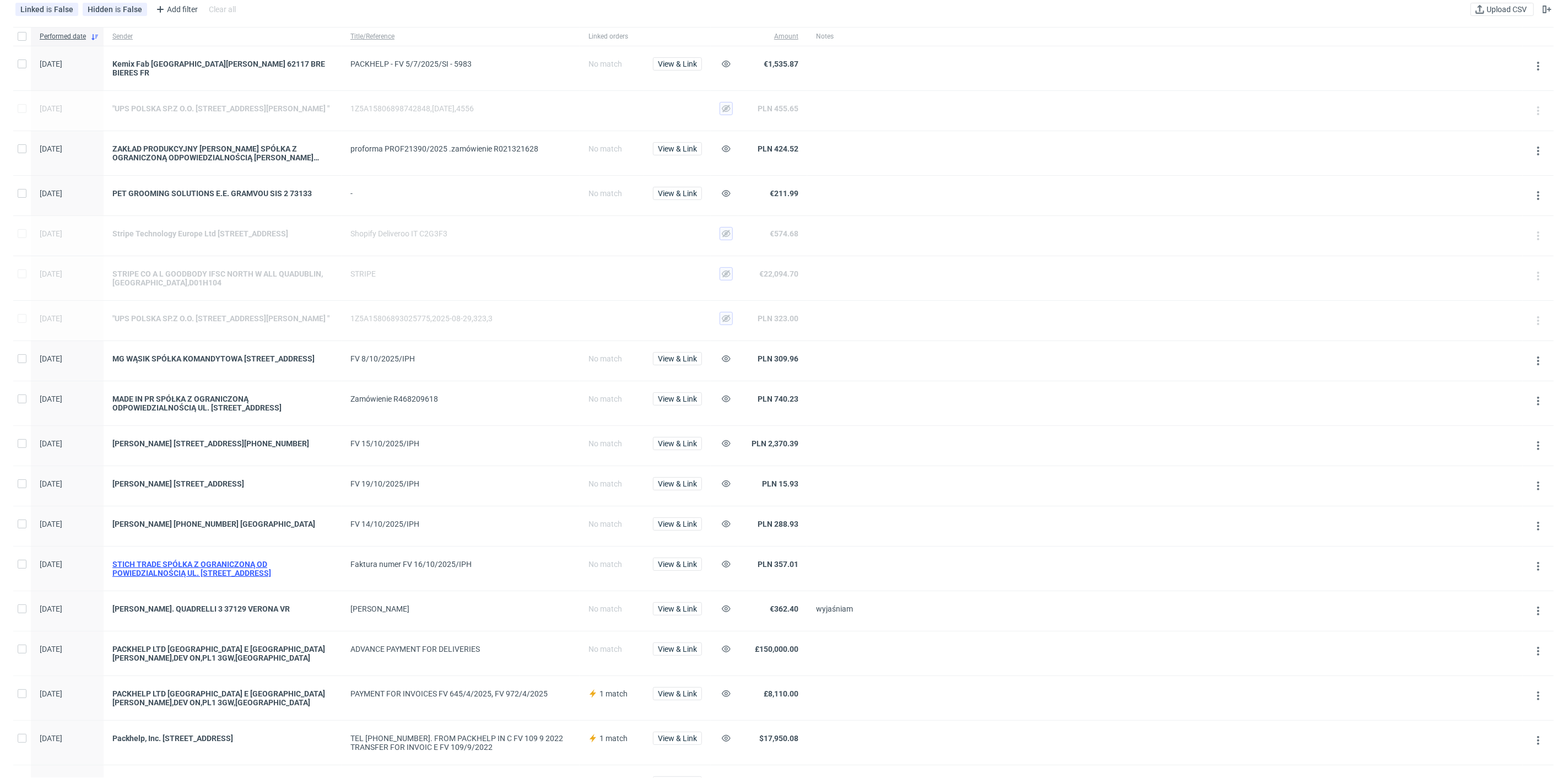
click at [226, 577] on div "STICH TRADE SPÓŁKA Z OGRANICZONĄ OD POWIEDZIALNOŚCIĄ UL. GRZYBOWSKA 87 00-844 W…" at bounding box center [222, 569] width 220 height 18
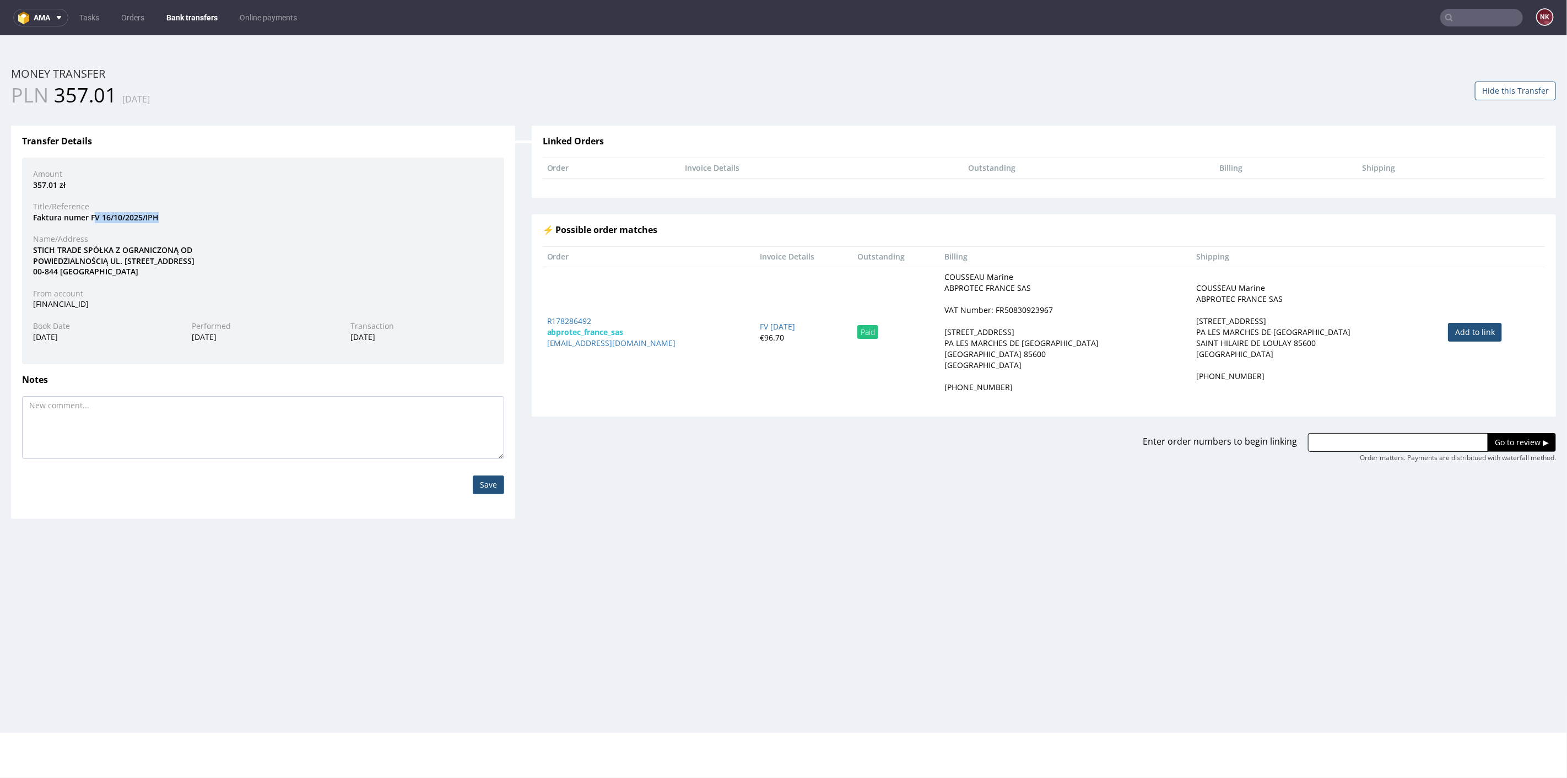
drag, startPoint x: 166, startPoint y: 214, endPoint x: 93, endPoint y: 214, distance: 73.3
click at [93, 214] on div "Faktura numer FV 16/10/2025/IPH" at bounding box center [263, 217] width 477 height 11
copy div "V 16/10/2025/IPH"
click at [252, 226] on div "Amount 357.01 zł Title/Reference Faktura numer FV 16/10/2025/IPH Name/Address S…" at bounding box center [263, 260] width 482 height 207
drag, startPoint x: 162, startPoint y: 212, endPoint x: 93, endPoint y: 215, distance: 69.5
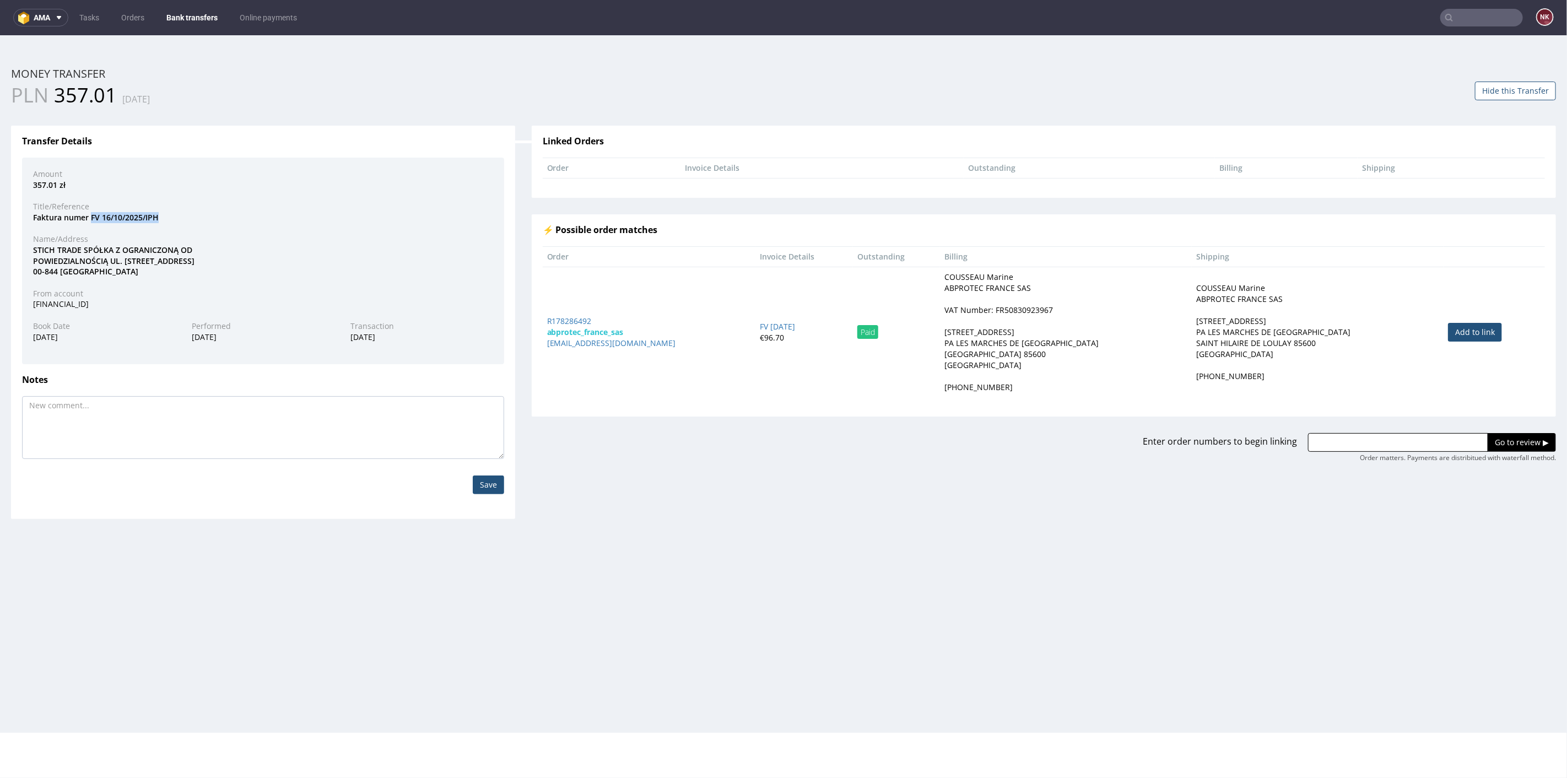
click at [93, 215] on div "Faktura numer FV 16/10/2025/IPH" at bounding box center [263, 217] width 477 height 11
copy div "FV 16/10/2025/IPH"
click at [1451, 16] on input "text" at bounding box center [1481, 18] width 83 height 18
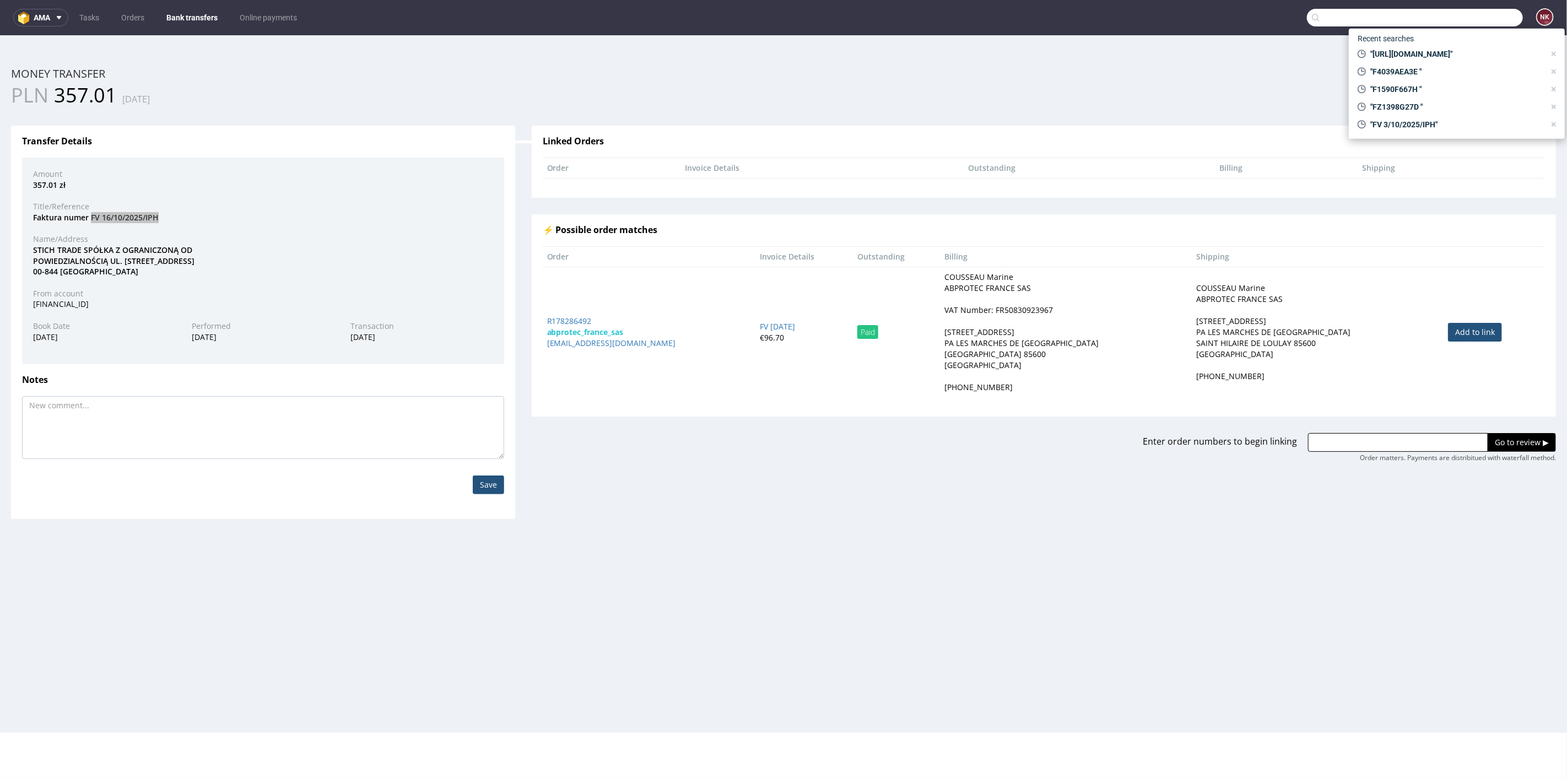
paste input "R887412157"
type input "R887412157"
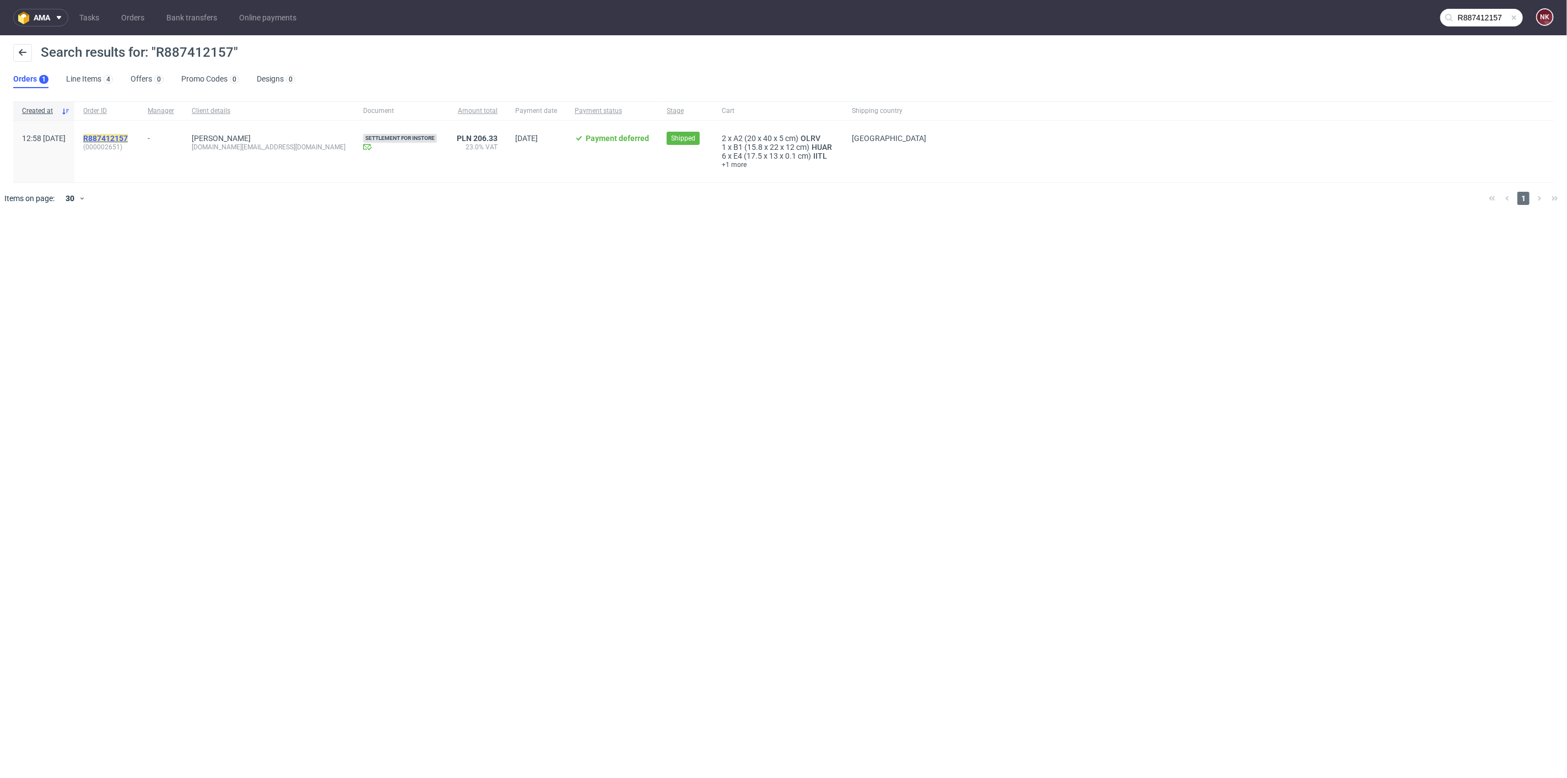
click at [128, 134] on mark "R887412157" at bounding box center [105, 138] width 45 height 9
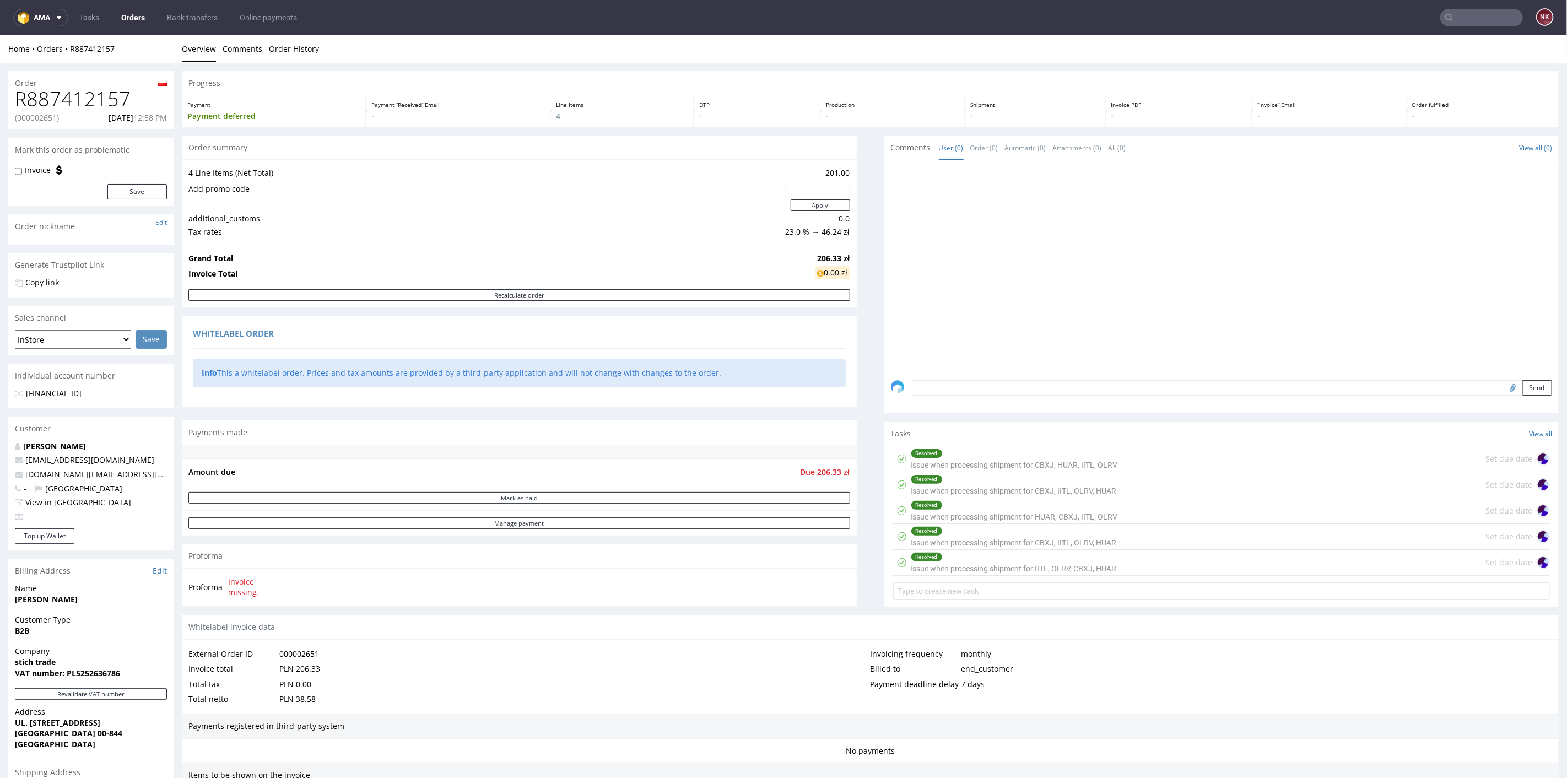
click at [202, 2] on nav "ama Tasks Orders Bank transfers Online payments NK" at bounding box center [783, 17] width 1567 height 35
click at [198, 16] on link "Bank transfers" at bounding box center [192, 18] width 64 height 18
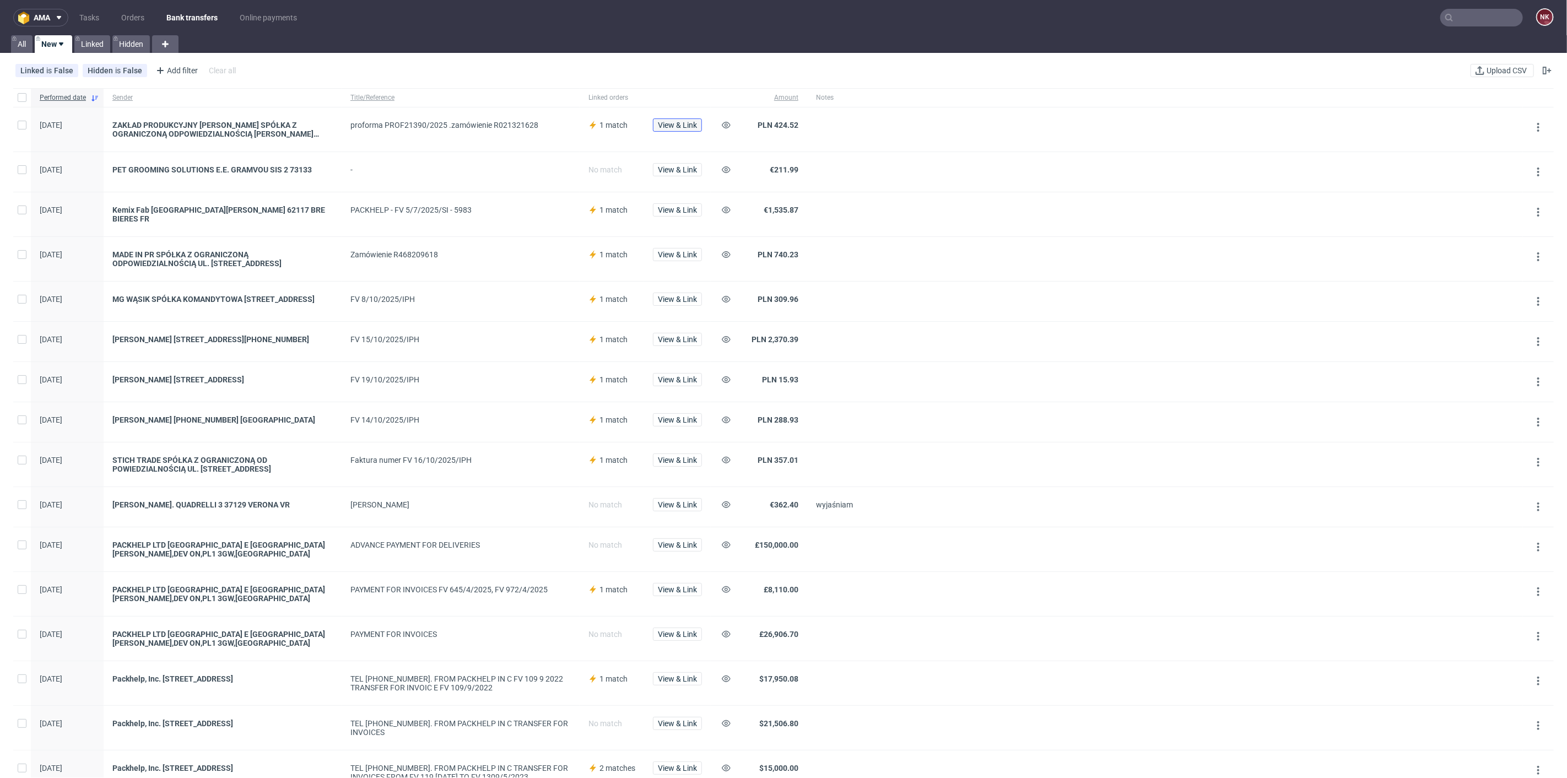
click at [680, 126] on span "View & Link" at bounding box center [677, 125] width 39 height 8
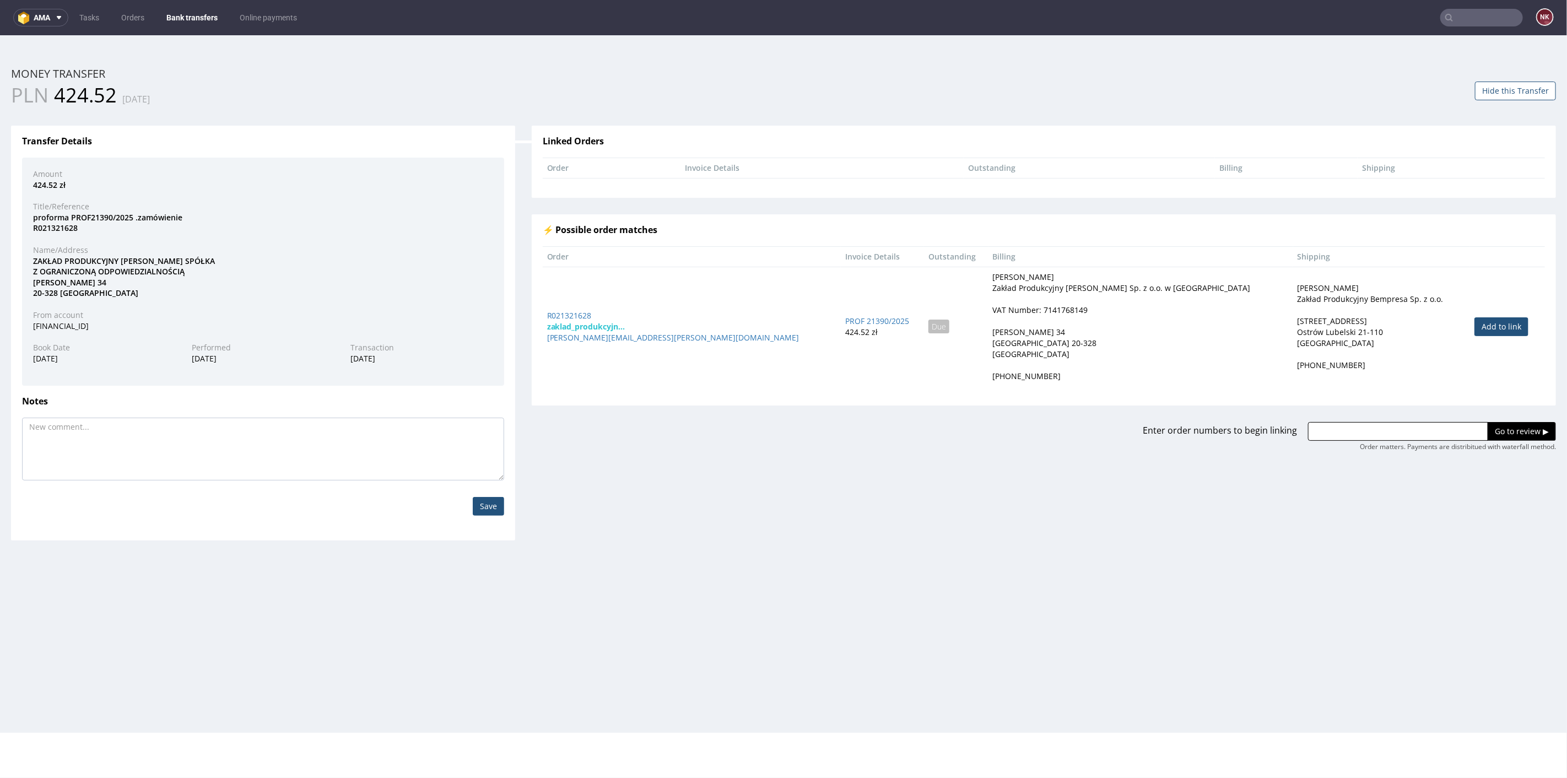
click at [1474, 328] on link "Add to link" at bounding box center [1501, 326] width 54 height 19
type input "R021321628"
click at [1487, 425] on input "Go to review ▶" at bounding box center [1521, 430] width 68 height 19
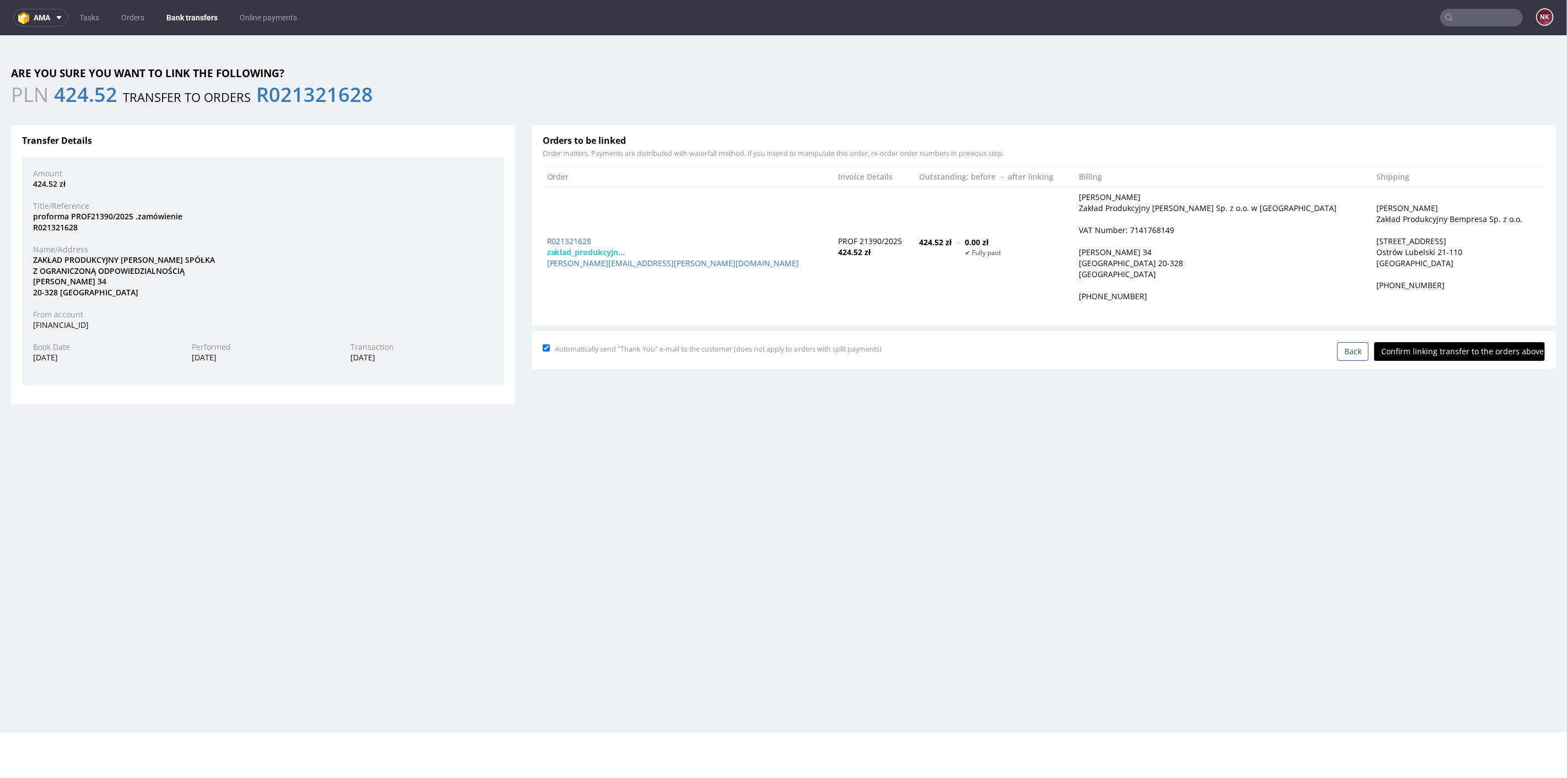
click at [1429, 350] on input "Confirm linking transfer to the orders above" at bounding box center [1459, 351] width 171 height 19
type input "In progress..."
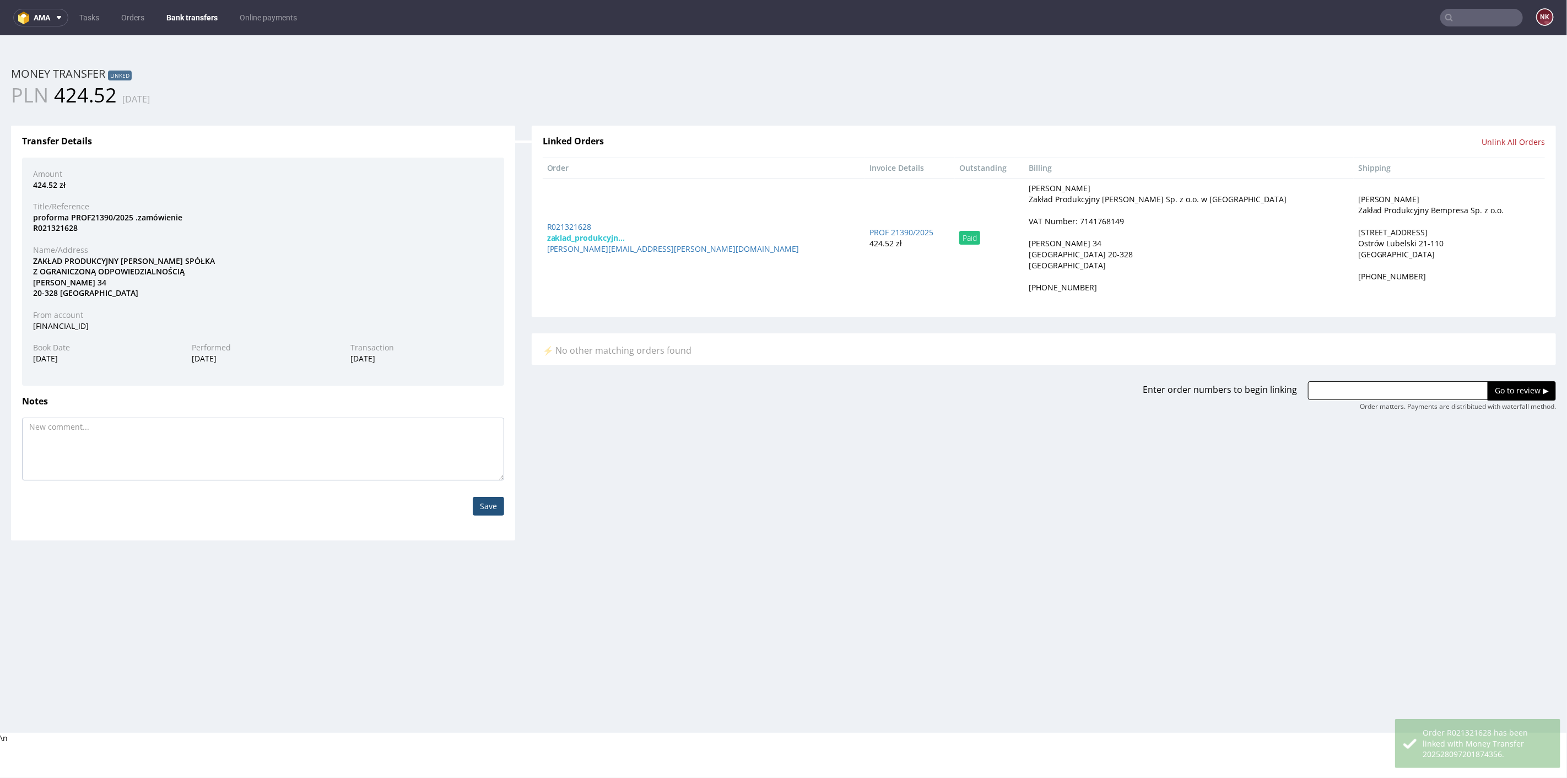
click at [193, 20] on link "Bank transfers" at bounding box center [192, 18] width 64 height 18
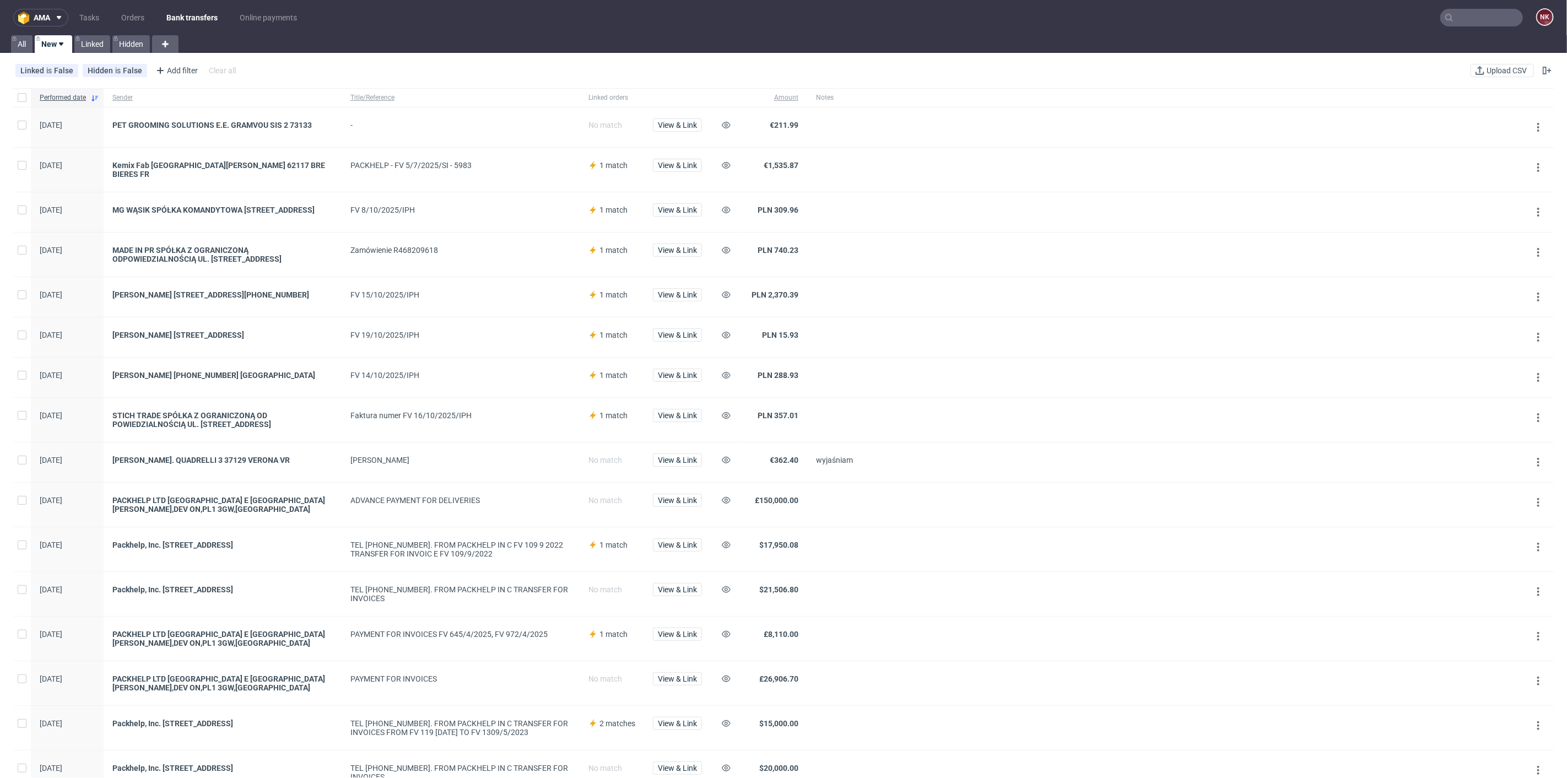
click at [680, 257] on span "View & Link" at bounding box center [677, 254] width 49 height 20
click at [680, 250] on span "View & Link" at bounding box center [677, 250] width 39 height 8
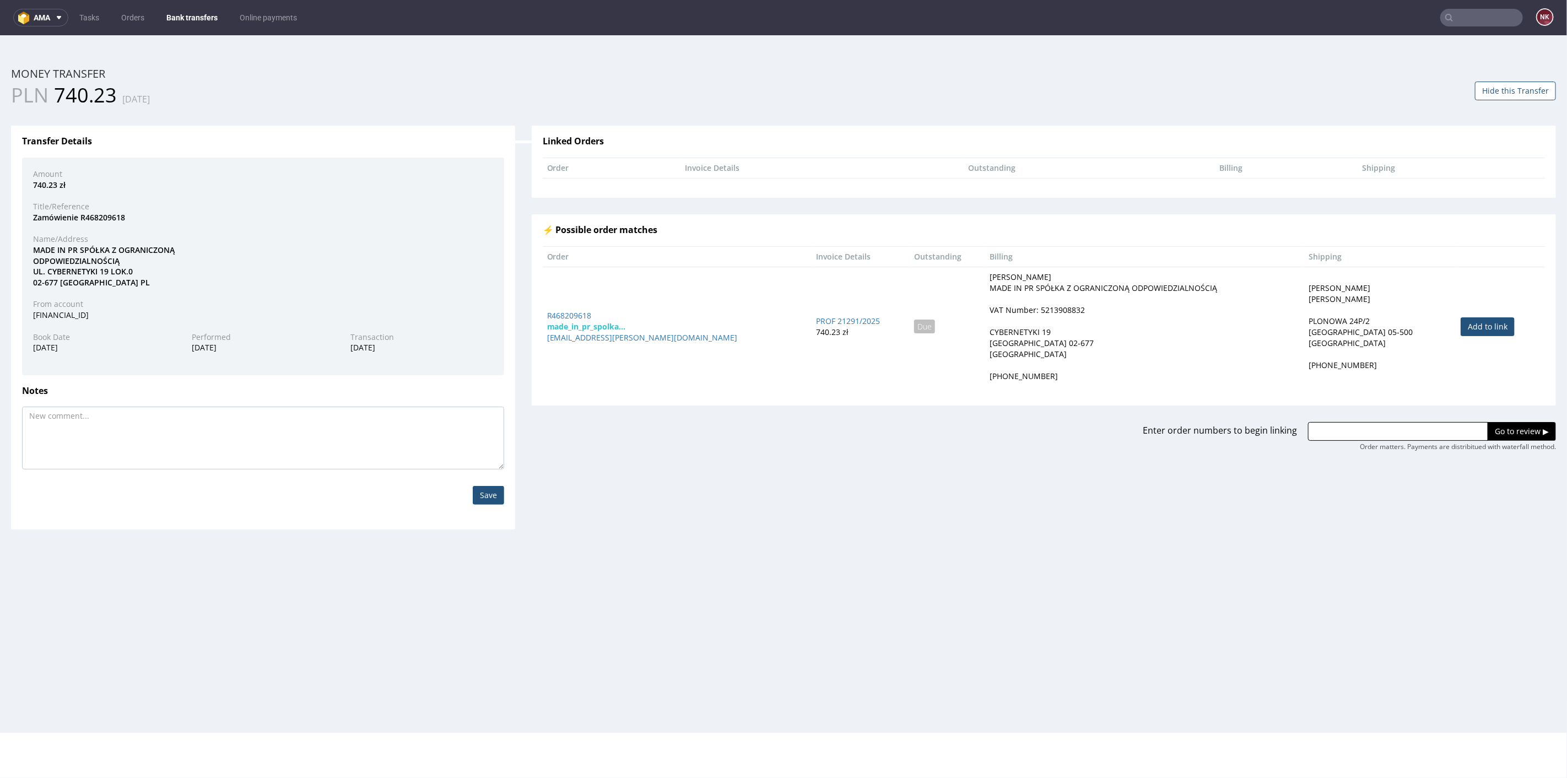
click at [1464, 317] on link "Add to link" at bounding box center [1487, 326] width 54 height 19
type input "R468209618"
click at [1495, 425] on input "Go to review ▶" at bounding box center [1521, 430] width 68 height 19
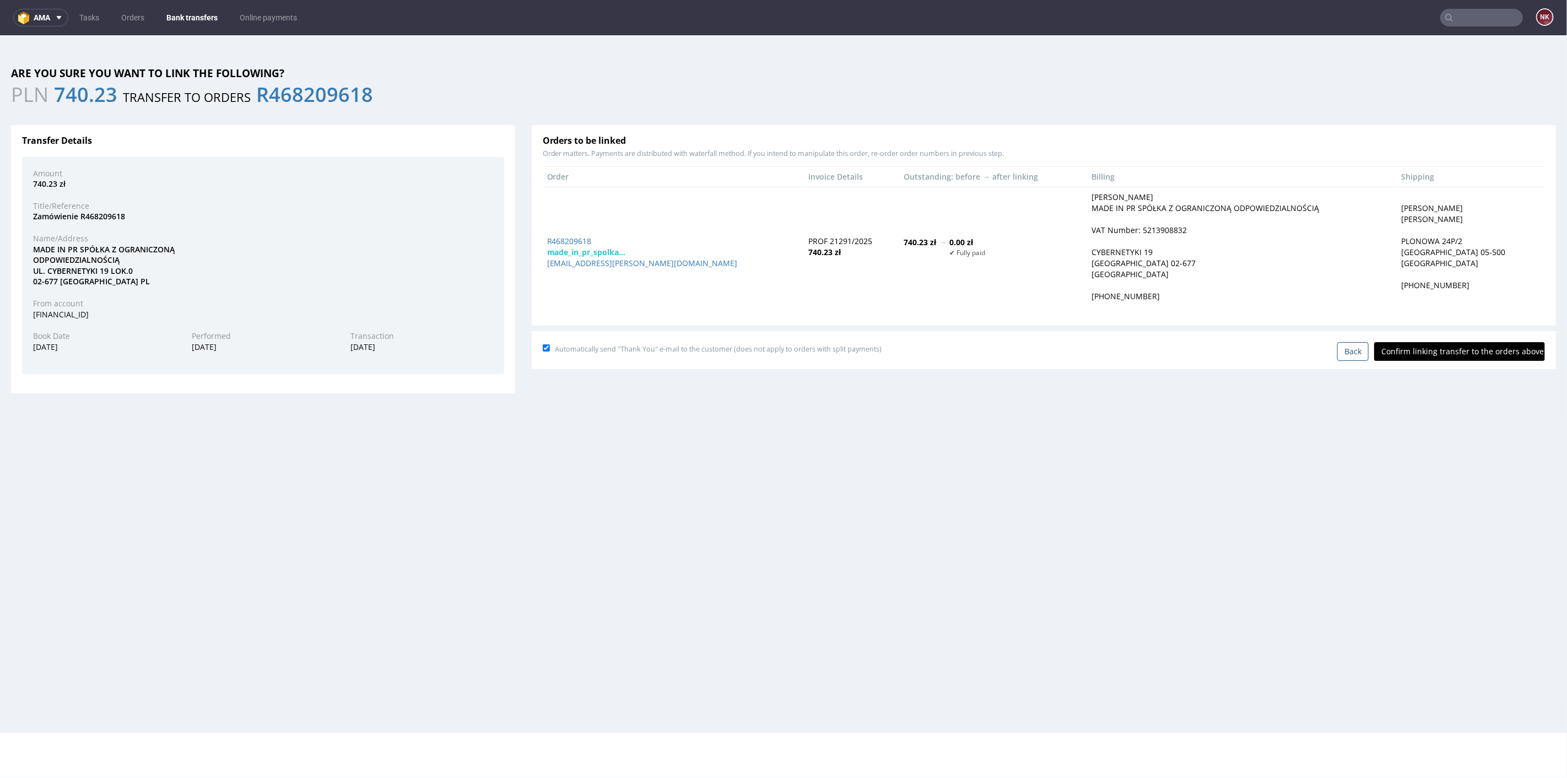
click at [1464, 349] on input "Confirm linking transfer to the orders above" at bounding box center [1459, 351] width 171 height 19
type input "In progress..."
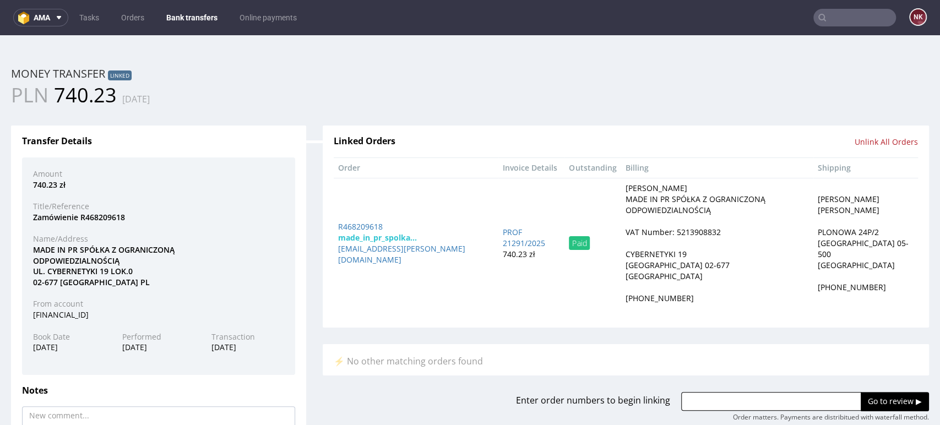
click at [874, 91] on div "PLN 740.23 07.10.2025" at bounding box center [470, 96] width 935 height 28
click at [850, 111] on div "Linked Orders Unlink All Orders Order Invoice Details Outstanding Billing Shipp…" at bounding box center [626, 265] width 623 height 313
click at [840, 106] on div "PLN 740.23 07.10.2025" at bounding box center [470, 96] width 935 height 28
click at [821, 108] on div "PLN 740.23 07.10.2025" at bounding box center [470, 96] width 935 height 28
click at [881, 113] on div "Linked Orders Unlink All Orders Order Invoice Details Outstanding Billing Shipp…" at bounding box center [626, 265] width 623 height 313
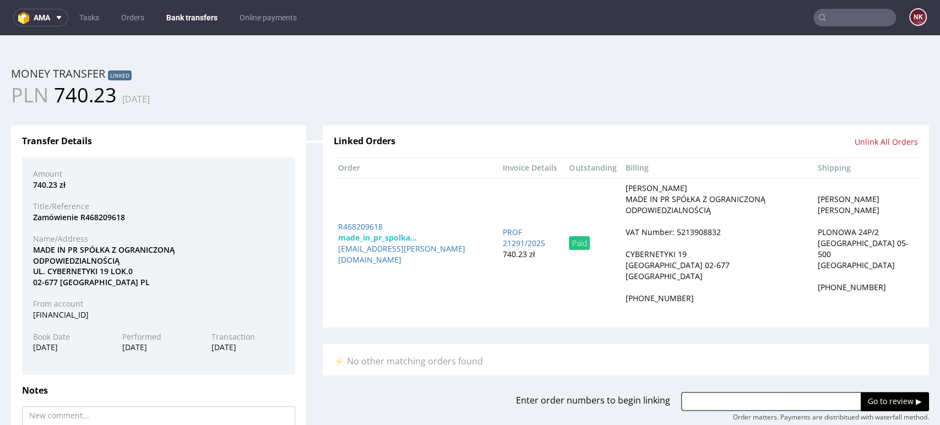
click at [631, 328] on div "Linked Orders Unlink All Orders Order Invoice Details Outstanding Billing Shipp…" at bounding box center [626, 265] width 623 height 313
click at [181, 16] on link "Bank transfers" at bounding box center [192, 18] width 64 height 18
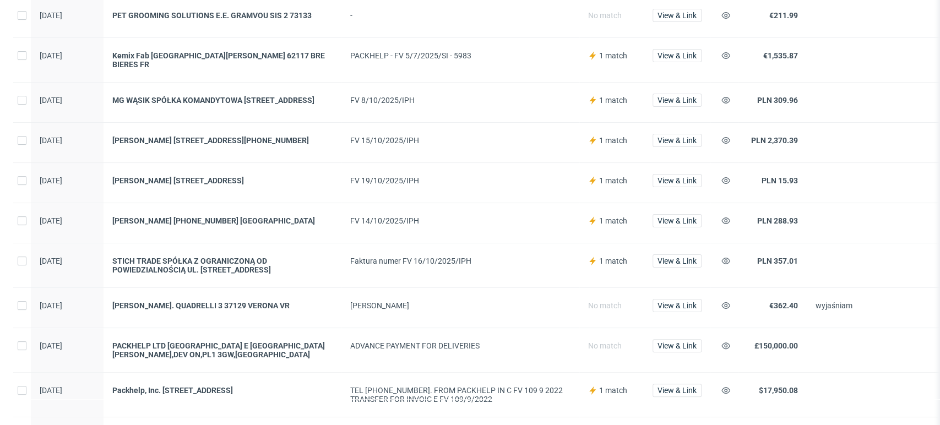
scroll to position [40, 0]
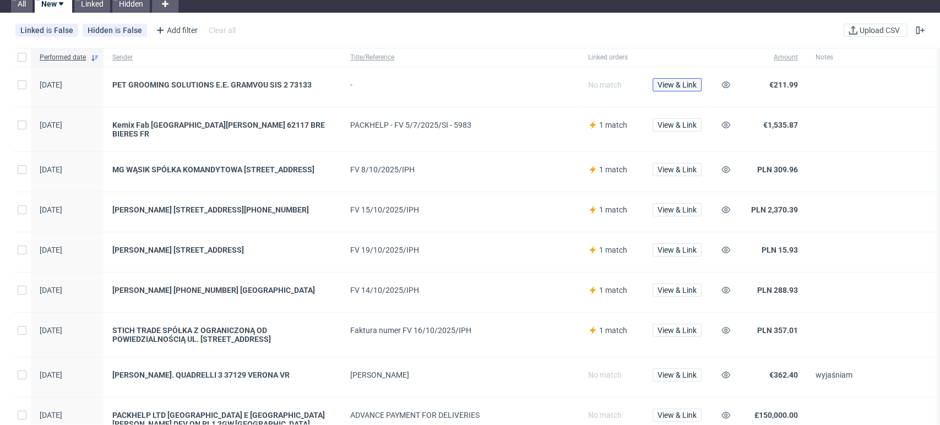
click at [669, 81] on span "View & Link" at bounding box center [677, 85] width 39 height 8
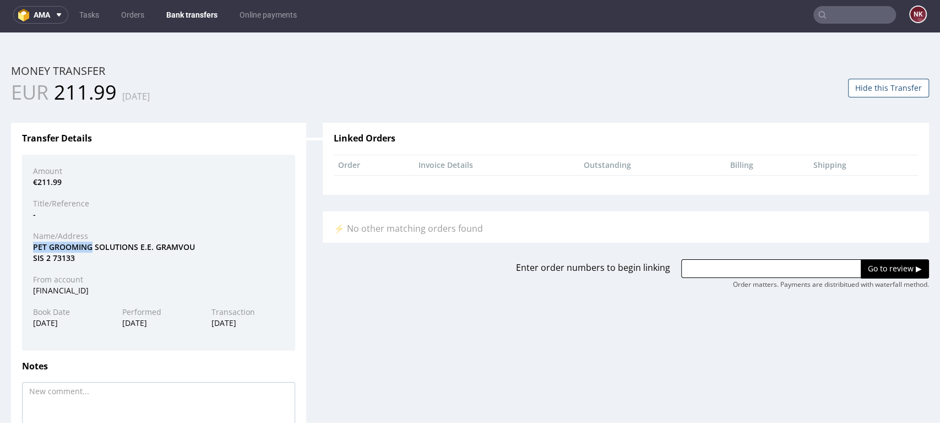
drag, startPoint x: 93, startPoint y: 246, endPoint x: 26, endPoint y: 247, distance: 66.1
click at [26, 247] on div "PET GROOMING SOLUTIONS E.E. GRAMVOU SIS 2 73133" at bounding box center [159, 252] width 268 height 21
copy div "PET GROOMING"
click at [731, 268] on input "text" at bounding box center [771, 268] width 180 height 19
paste input "R762271230"
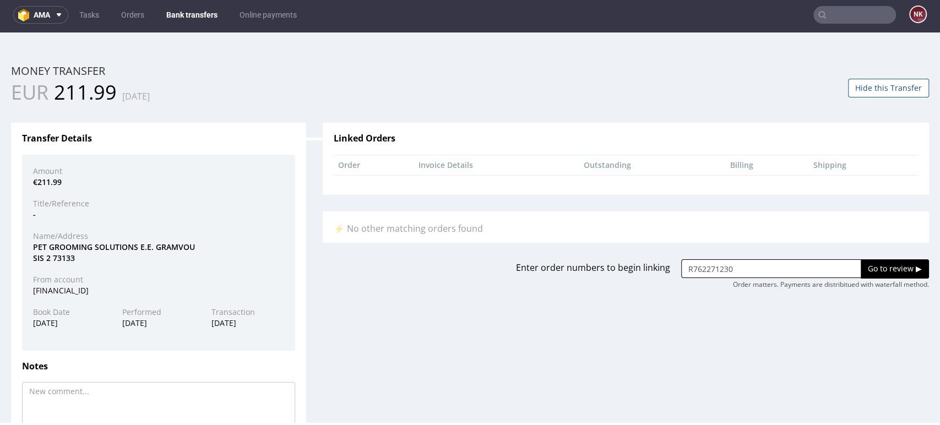
type input "R762271230"
click at [874, 267] on input "Go to review ▶" at bounding box center [895, 268] width 68 height 19
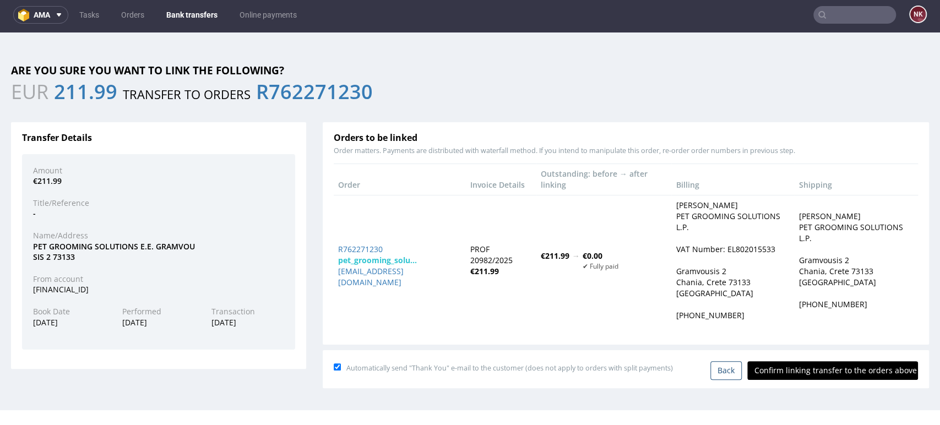
click at [798, 361] on input "Confirm linking transfer to the orders above" at bounding box center [833, 370] width 171 height 19
type input "In progress..."
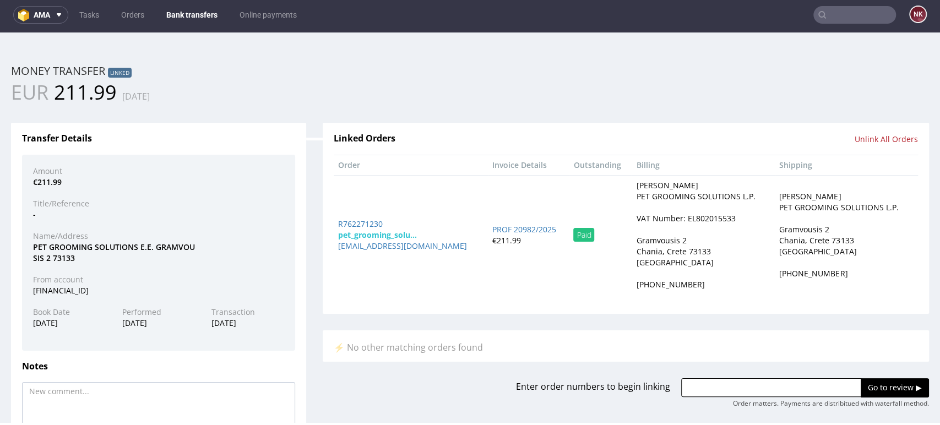
click at [592, 101] on div "EUR 211.99 07.10.2025" at bounding box center [470, 93] width 935 height 28
click at [316, 314] on div "Linked Orders Unlink All Orders Order Invoice Details Outstanding Billing Shipp…" at bounding box center [626, 257] width 623 height 302
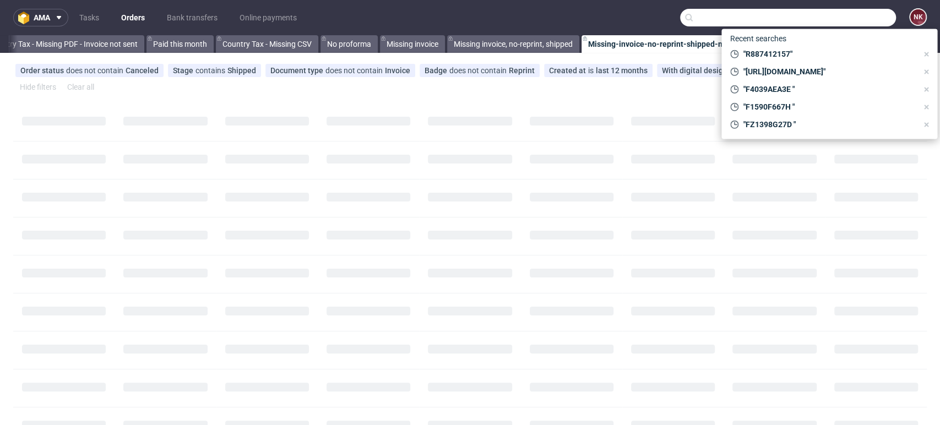
click at [840, 20] on input "text" at bounding box center [788, 18] width 216 height 18
paste input "PET GROOMING"
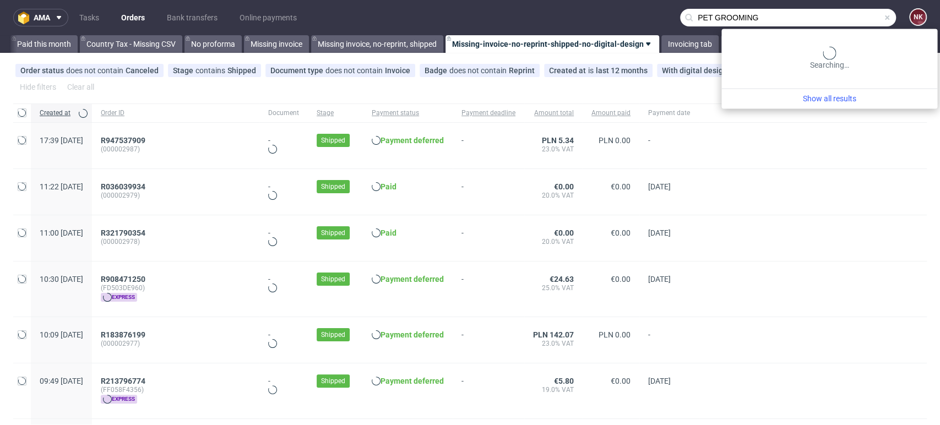
type input "PET GROOMING"
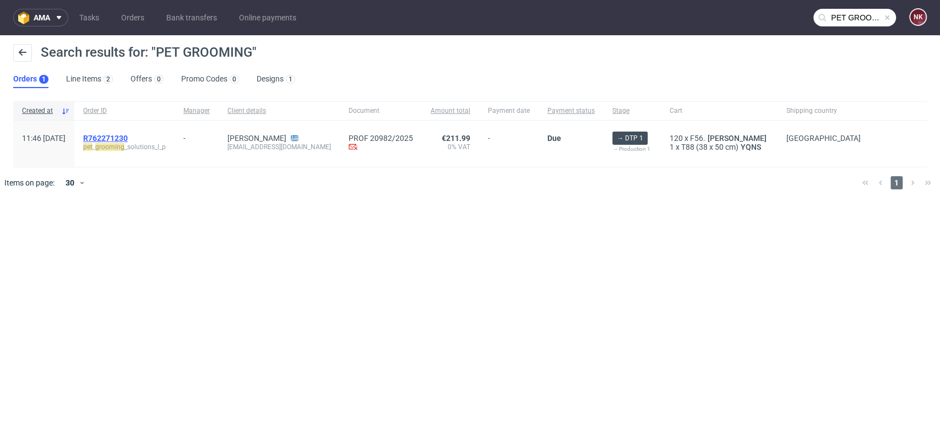
click at [128, 138] on span "R762271230" at bounding box center [105, 138] width 45 height 9
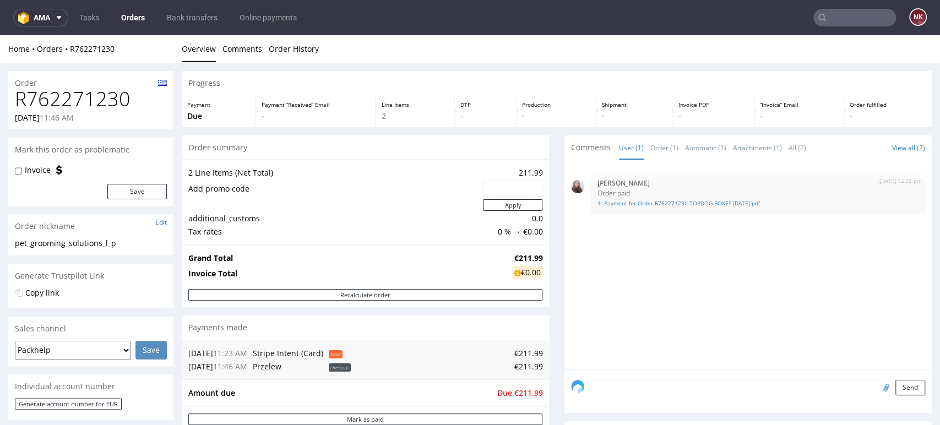
click at [547, 305] on div "Progress Payment Due Payment “Received” Email - Line Items 2 DTP - Production -…" at bounding box center [557, 404] width 750 height 667
click at [110, 96] on h1 "R762271230" at bounding box center [91, 99] width 152 height 22
copy h1 "R762271230"
click at [549, 350] on div "Progress Payment Due Payment “Received” Email - Line Items 2 DTP - Production -…" at bounding box center [557, 404] width 750 height 667
